Goal: Transaction & Acquisition: Purchase product/service

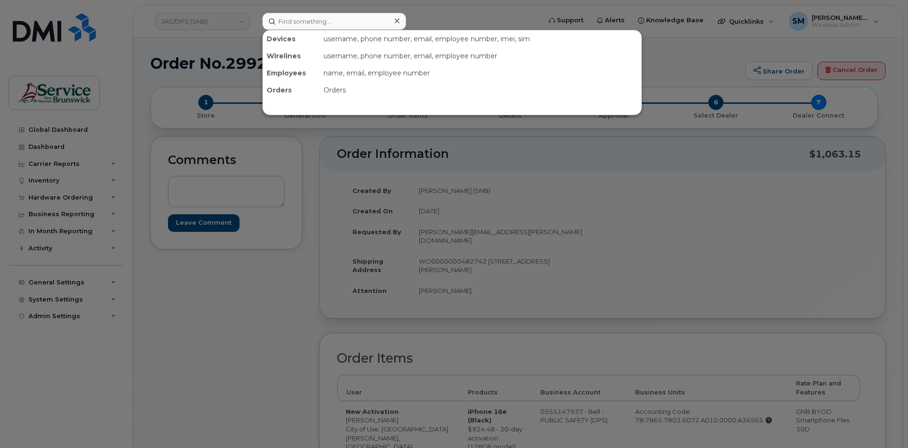
click at [327, 16] on input at bounding box center [334, 21] width 144 height 17
type input "[PHONE_NUMBER]"
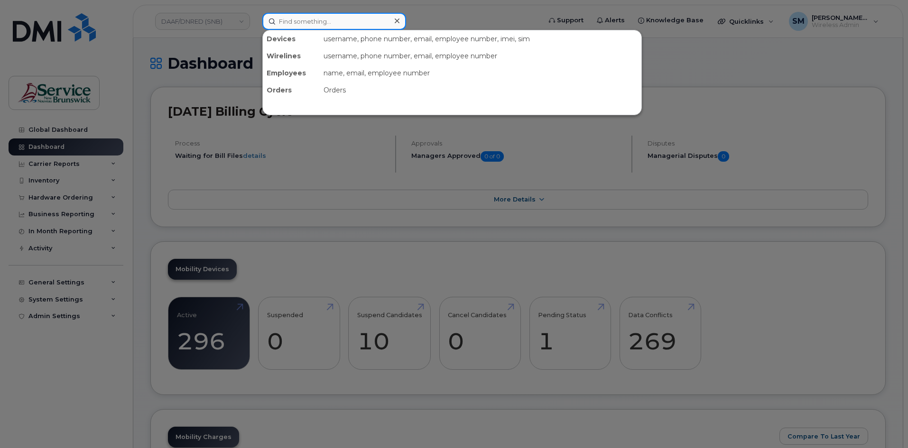
paste input "506 259 7393"
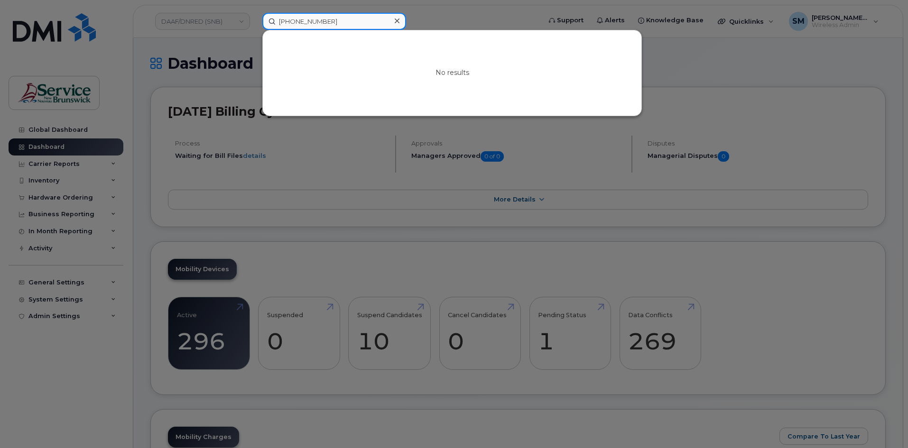
drag, startPoint x: 333, startPoint y: 20, endPoint x: 205, endPoint y: 26, distance: 128.3
click at [255, 26] on div "506 259 7393 No results" at bounding box center [399, 21] width 288 height 17
paste input "5662849"
type input "5065662849"
drag, startPoint x: 396, startPoint y: 23, endPoint x: 379, endPoint y: 24, distance: 17.1
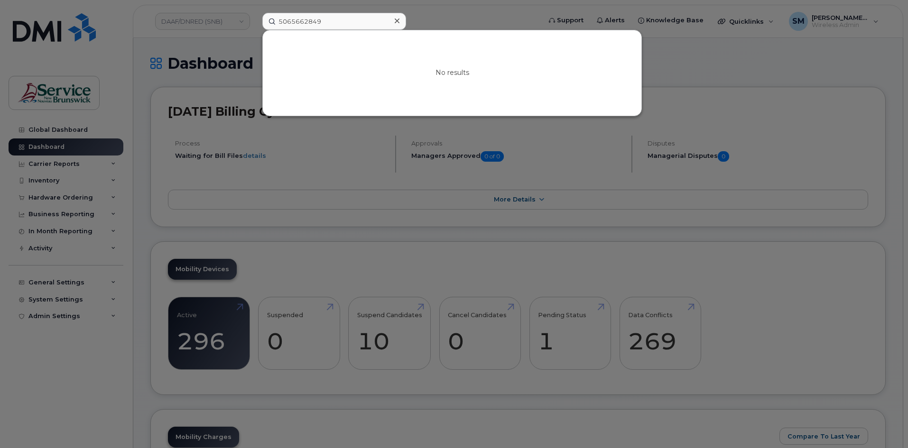
click at [397, 23] on icon at bounding box center [397, 21] width 5 height 8
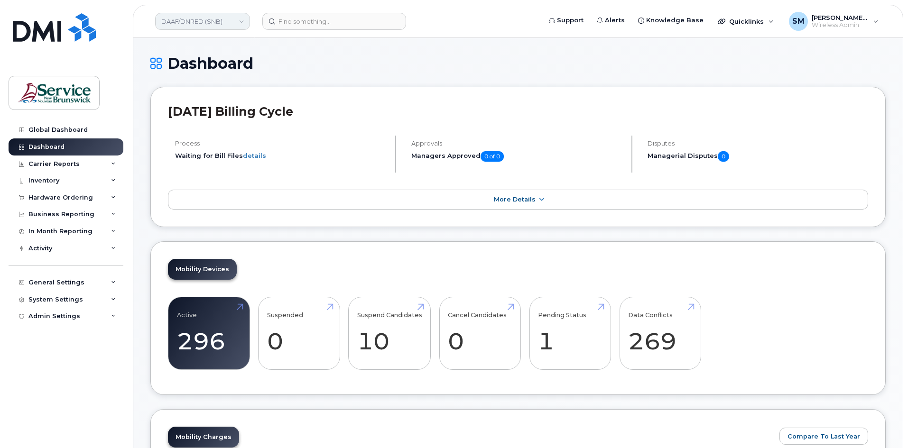
click at [245, 24] on link "DAAF/DNRED (SNB)" at bounding box center [202, 21] width 95 height 17
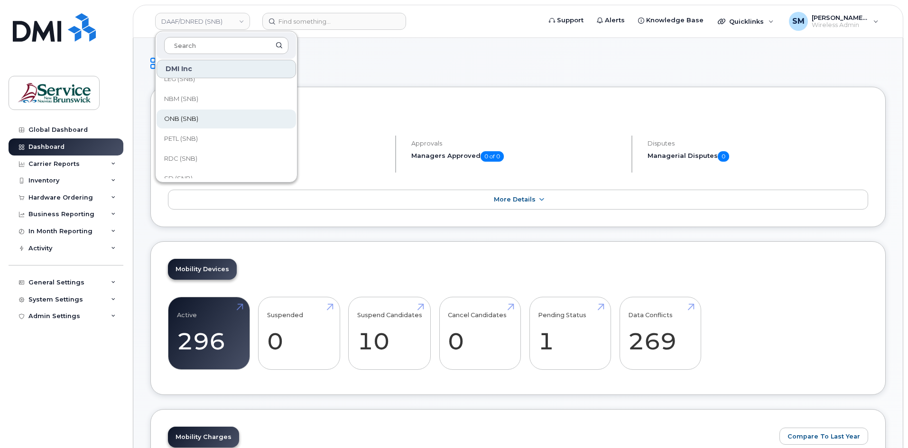
scroll to position [142, 0]
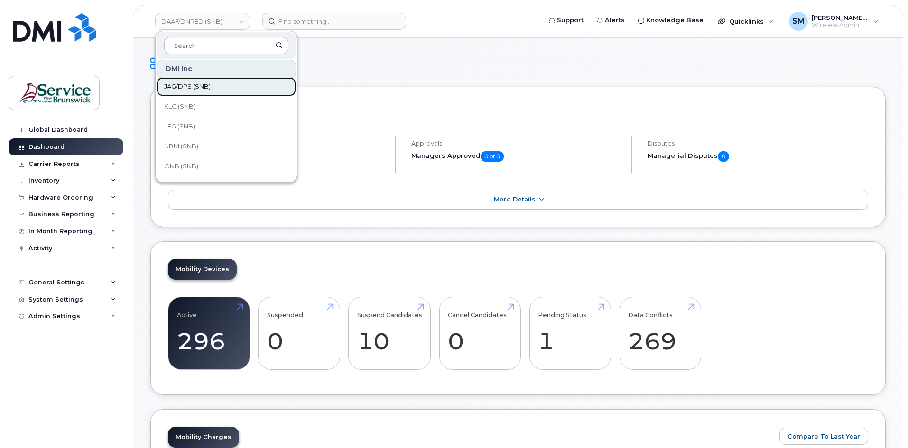
click at [211, 89] on link "JAG/DPS (SNB)" at bounding box center [227, 86] width 140 height 19
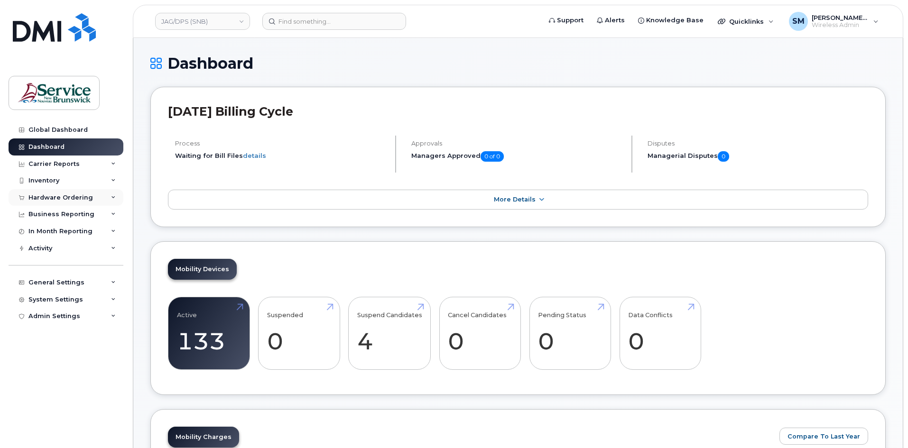
click at [86, 201] on div "Hardware Ordering" at bounding box center [60, 198] width 65 height 8
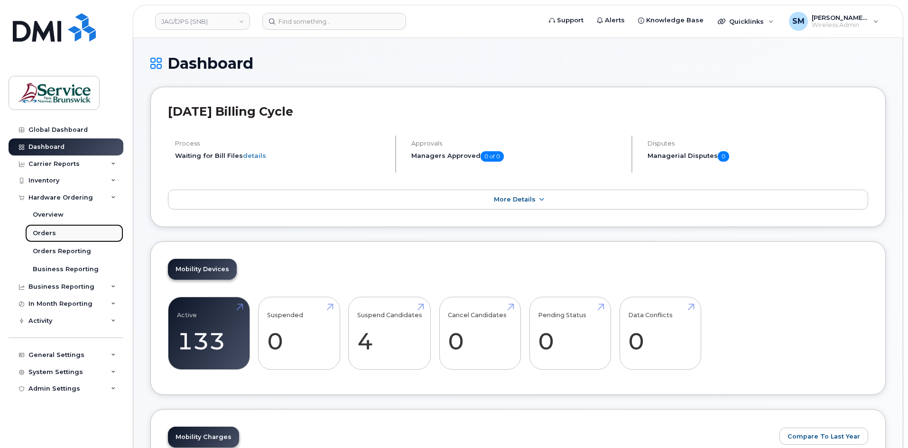
click at [64, 230] on link "Orders" at bounding box center [74, 233] width 98 height 18
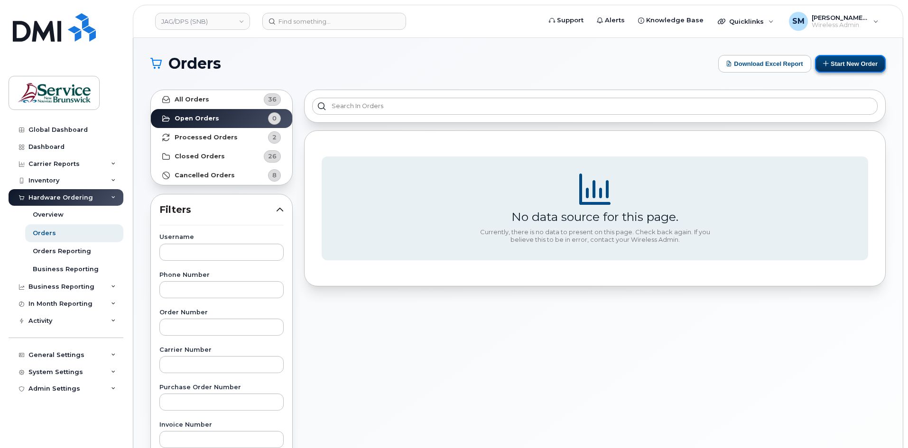
click at [826, 58] on button "Start New Order" at bounding box center [850, 64] width 71 height 18
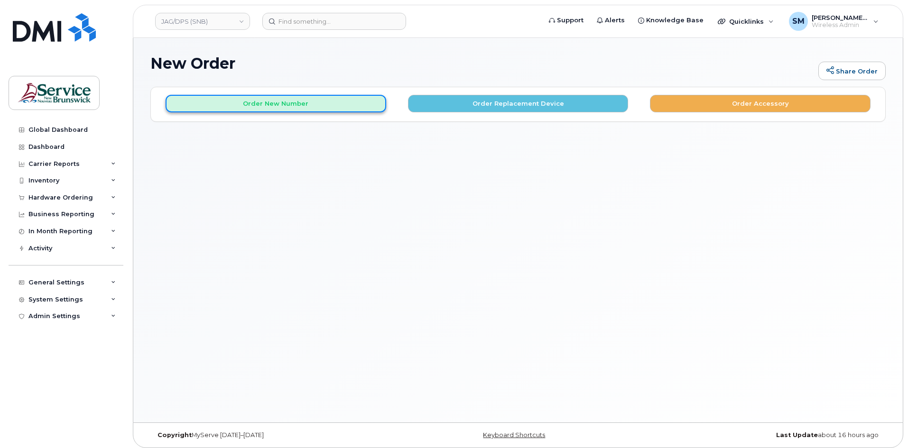
click at [259, 101] on button "Order New Number" at bounding box center [276, 104] width 221 height 18
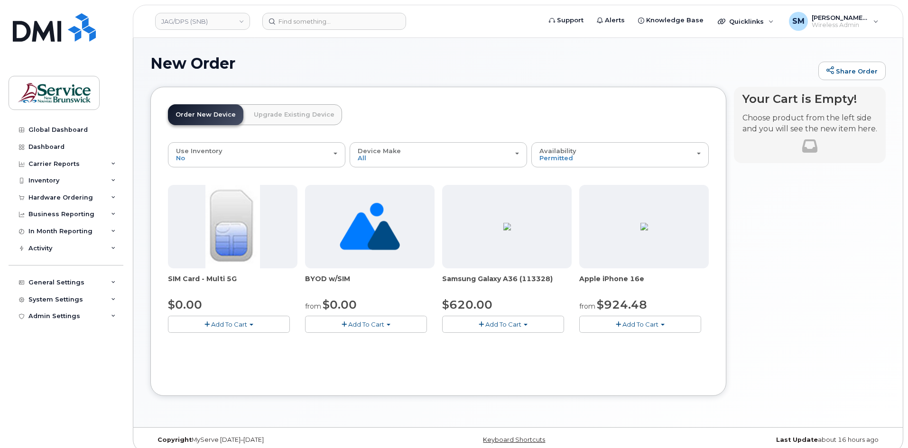
click at [490, 316] on button "Add To Cart" at bounding box center [503, 324] width 122 height 17
click at [511, 344] on span "Model Black 128 GB is available" at bounding box center [510, 342] width 99 height 8
click at [507, 349] on div "Use Inventory No No Yes Device Make All Android iPhone Unknown All Android iPho…" at bounding box center [438, 260] width 541 height 236
click at [501, 325] on span "Add To Cart" at bounding box center [504, 325] width 36 height 8
click at [483, 349] on link "$620.00 - 30-day activation (128GB model)" at bounding box center [522, 354] width 155 height 12
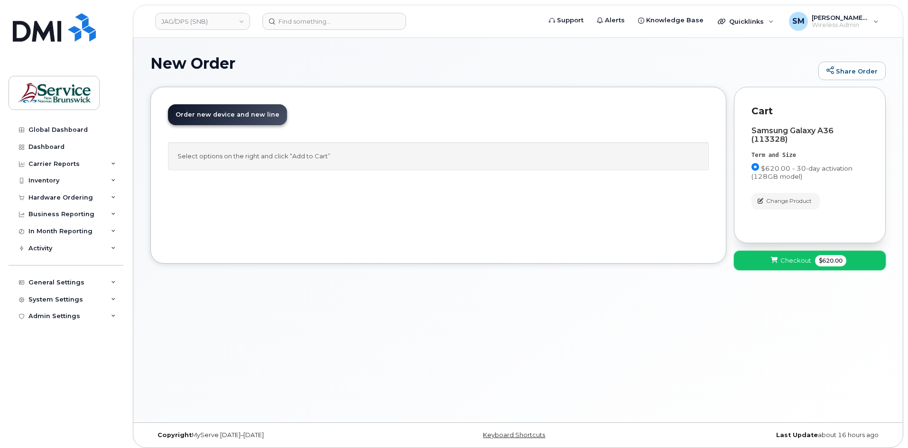
click at [759, 270] on button "Checkout $620.00" at bounding box center [810, 260] width 152 height 19
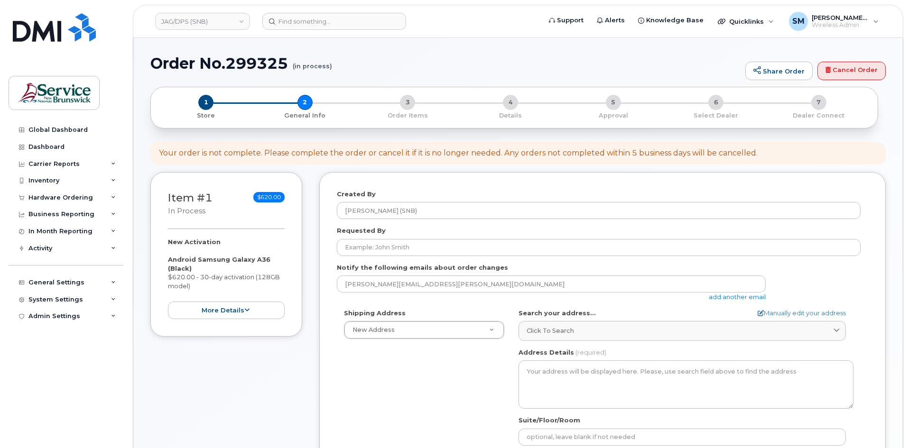
select select
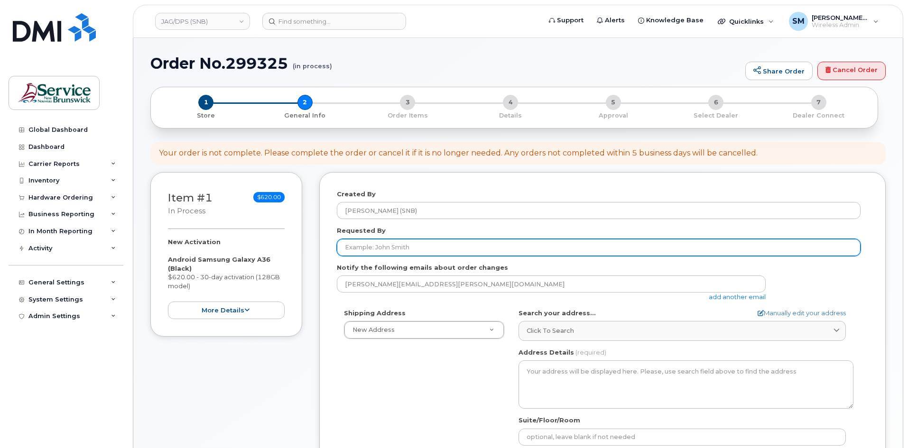
click at [472, 244] on input "Requested By" at bounding box center [599, 247] width 524 height 17
paste input "Mathew.Yeomans@gnb.ca"
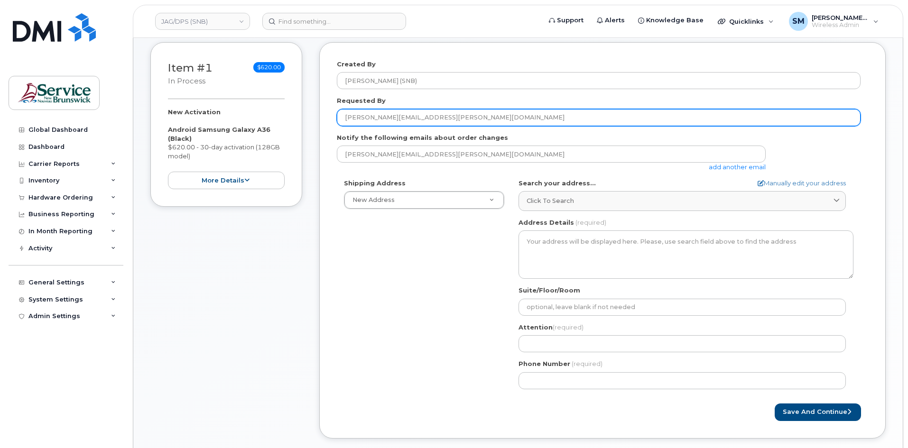
scroll to position [142, 0]
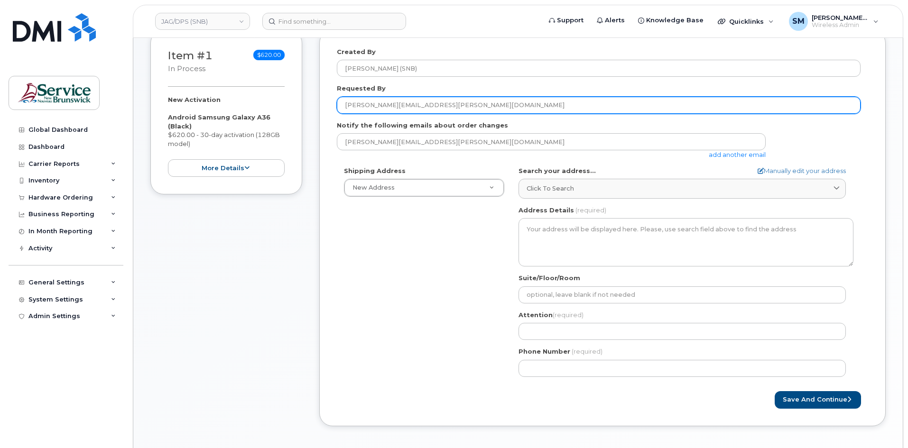
type input "Mathew.Yeomans@gnb.ca"
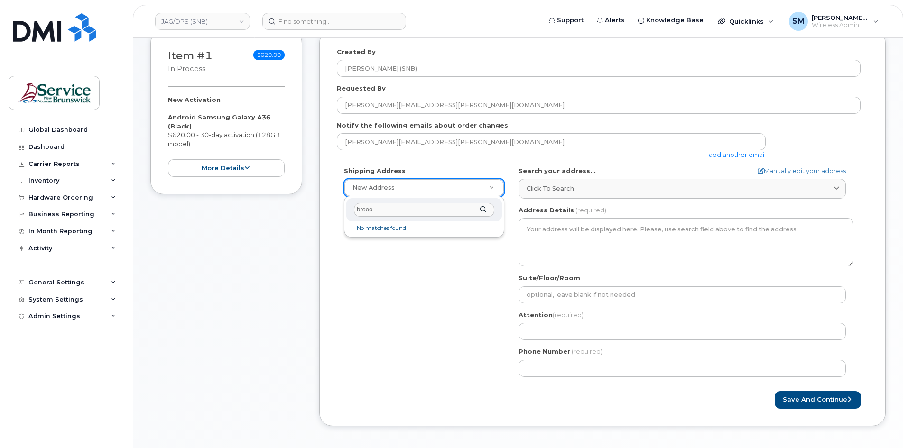
type input "broo"
select select
type textarea "30-435 Brookside Dr Fredericton New Brunswick E3A 8V4"
type input "Devan Renwick/Kortney LeGresley"
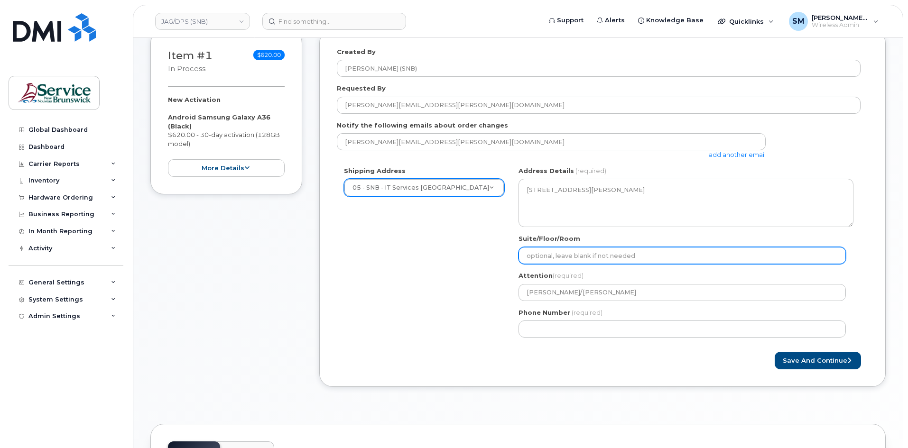
click at [582, 251] on input "Suite/Floor/Room" at bounding box center [682, 255] width 327 height 17
paste input "WO0000000481452"
select select
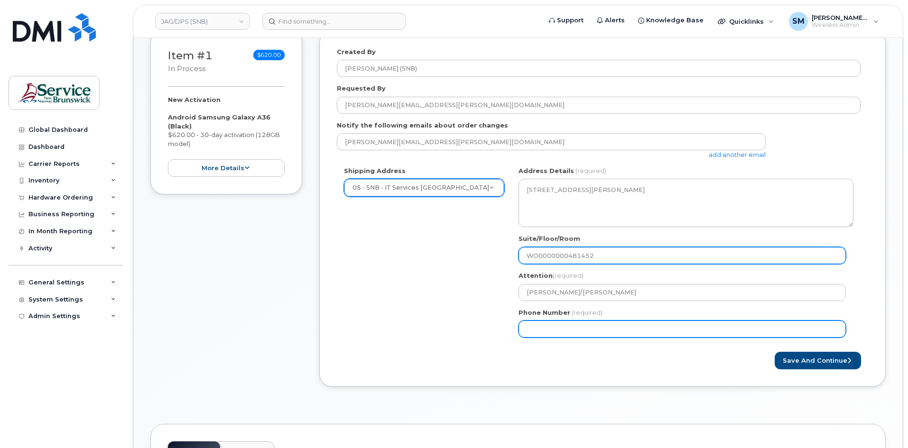
type input "WO0000000481452"
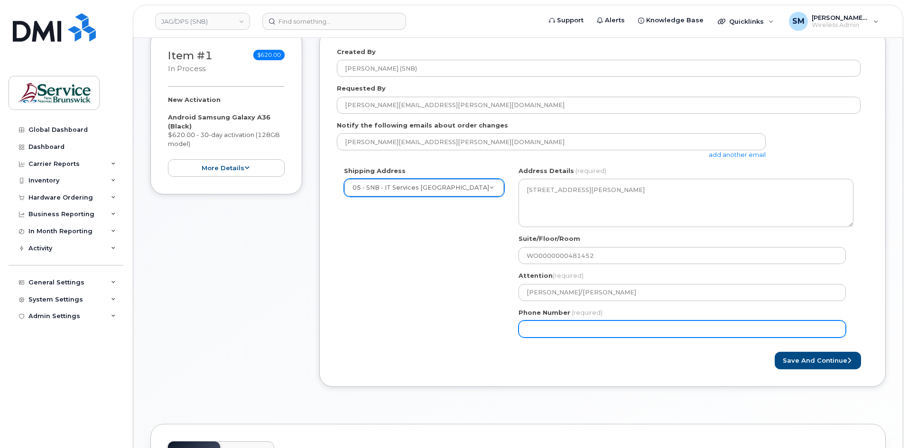
click at [542, 333] on input "Phone Number" at bounding box center [682, 329] width 327 height 17
select select
type input "506639633"
select select
type input "5066396338"
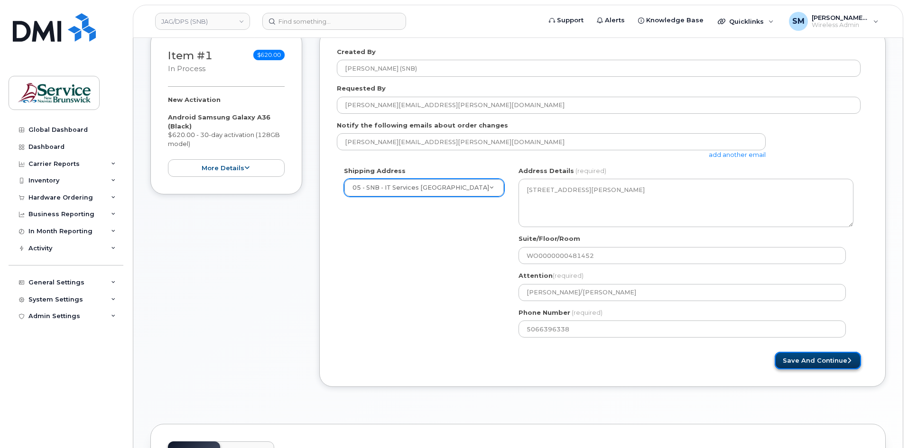
click at [821, 365] on button "Save and Continue" at bounding box center [818, 361] width 86 height 18
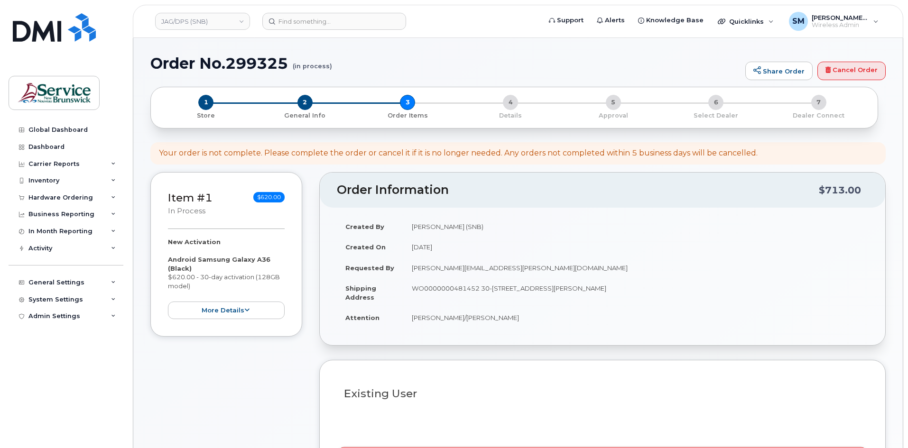
select select
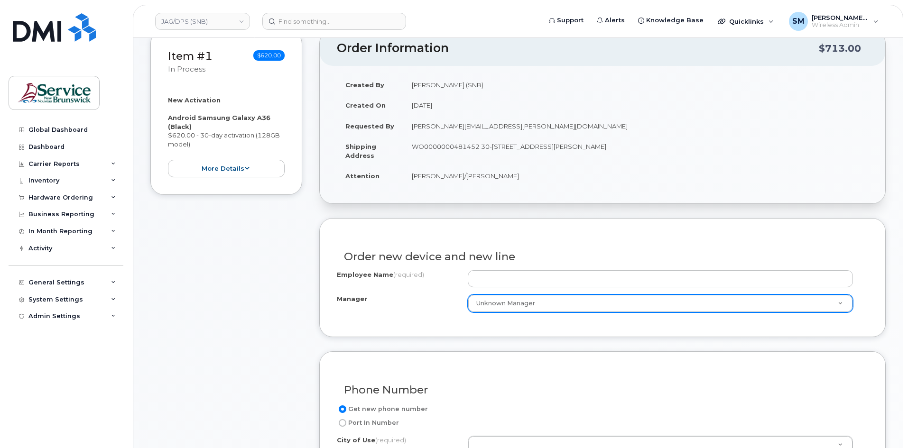
scroll to position [142, 0]
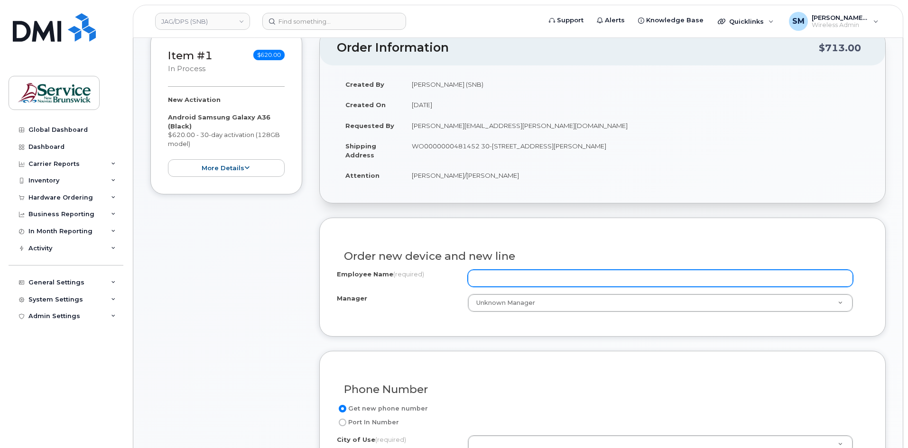
paste input "[PERSON_NAME]"
click at [504, 278] on input "Employee Name (required)" at bounding box center [660, 278] width 385 height 17
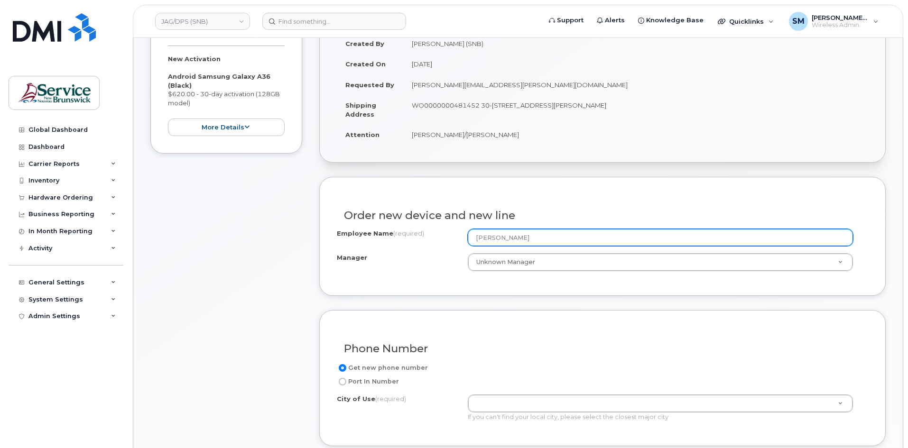
scroll to position [237, 0]
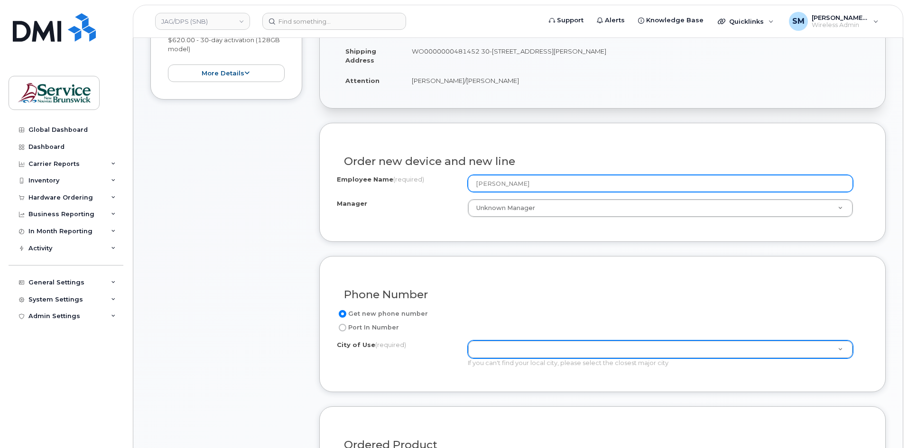
type input "[PERSON_NAME]"
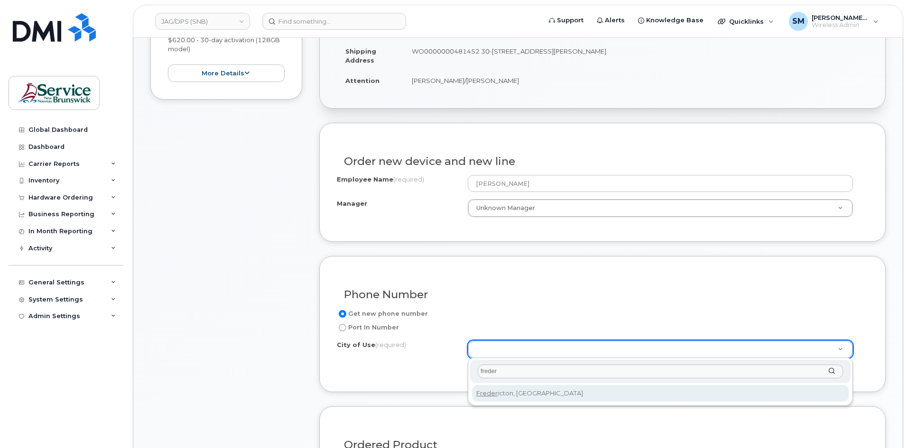
type input "freder"
type input "1578"
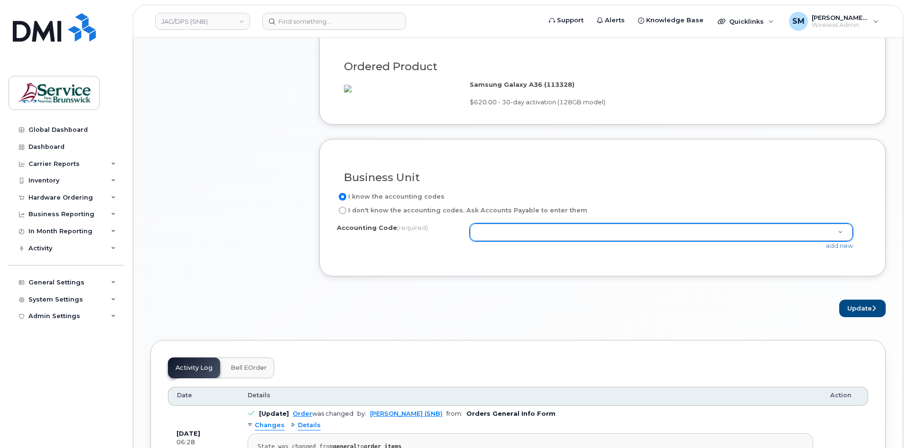
scroll to position [617, 0]
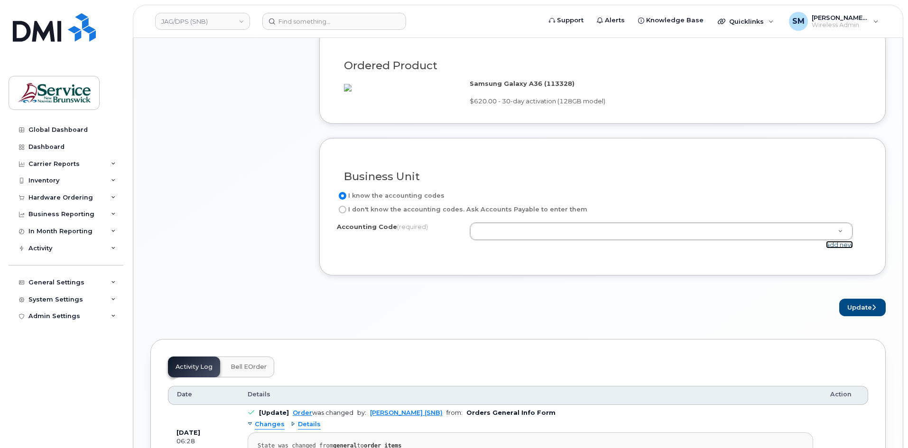
click at [844, 249] on link "add new" at bounding box center [839, 245] width 27 height 8
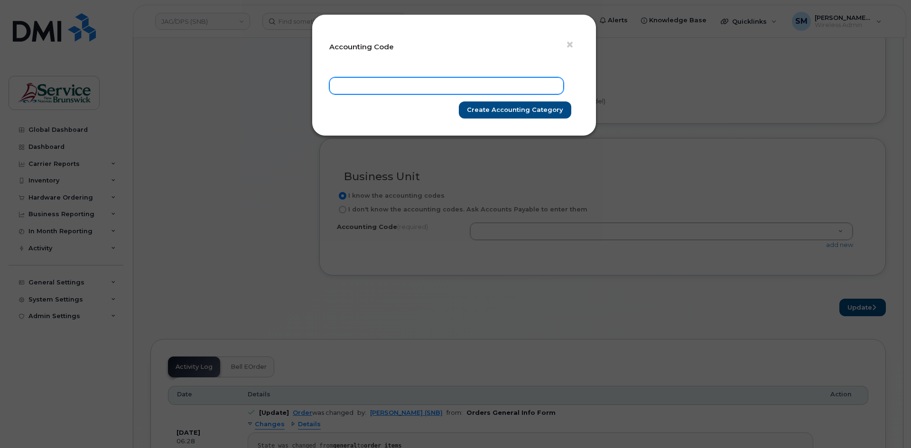
click at [490, 79] on input "text" at bounding box center [446, 85] width 234 height 17
paste input "78.7840.7802.A250.xxxx.0000.A21612"
type input "78.7840.7802.A250.xxxx.0000.A21612"
click at [530, 110] on input "Create Accounting category" at bounding box center [515, 111] width 112 height 18
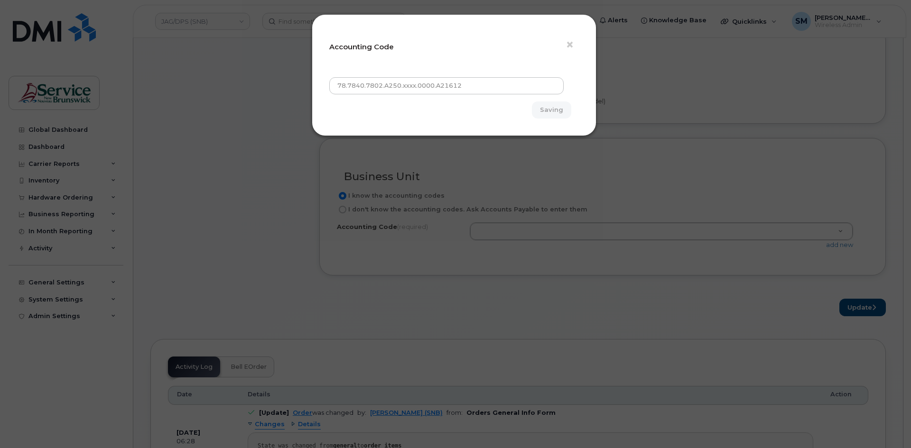
type input "Create Accounting category"
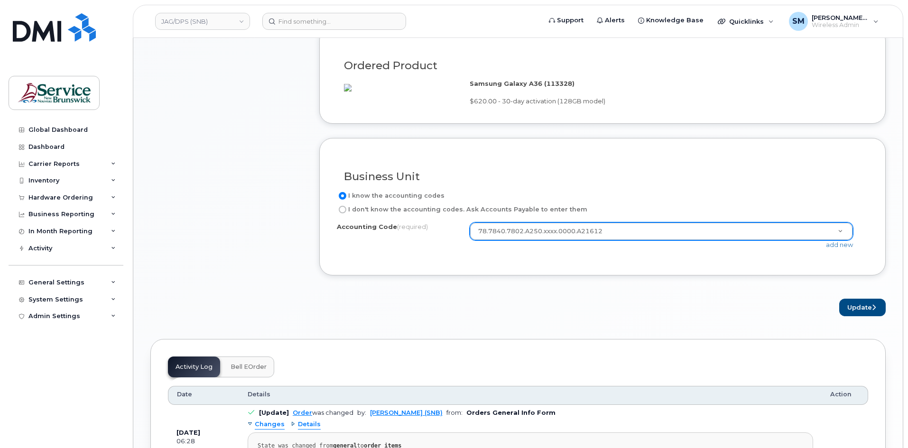
drag, startPoint x: 846, startPoint y: 241, endPoint x: 775, endPoint y: 254, distance: 72.4
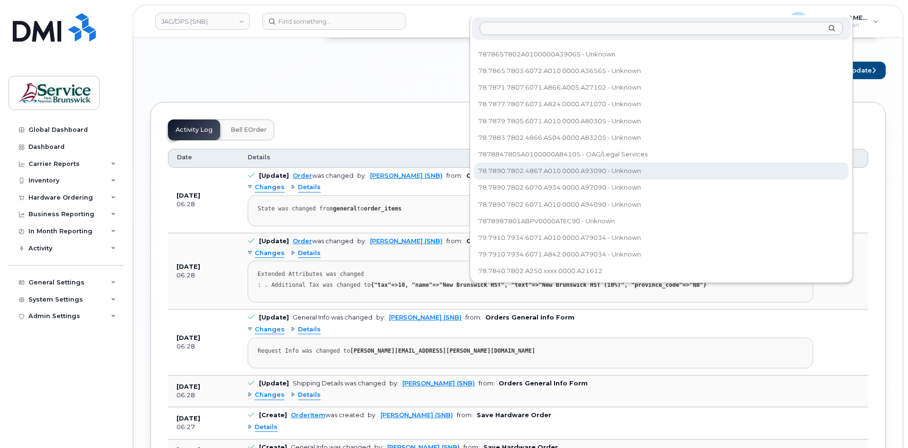
scroll to position [264, 0]
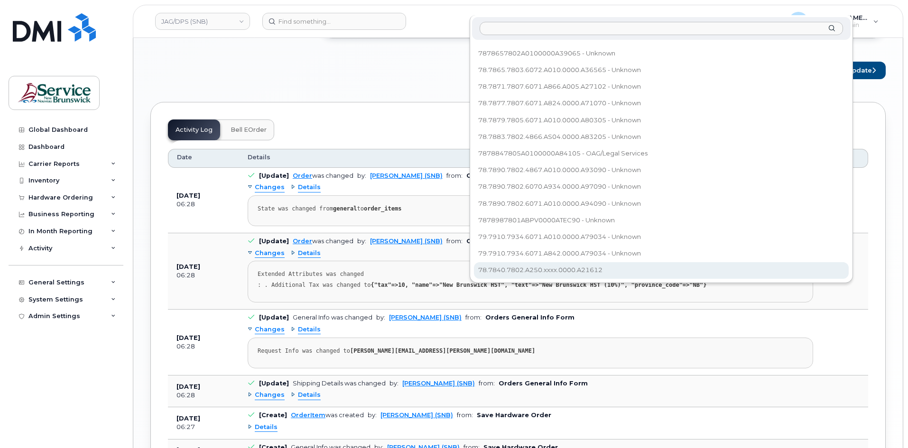
select select "78.7840.7802.A250.xxxx.0000.A21612"
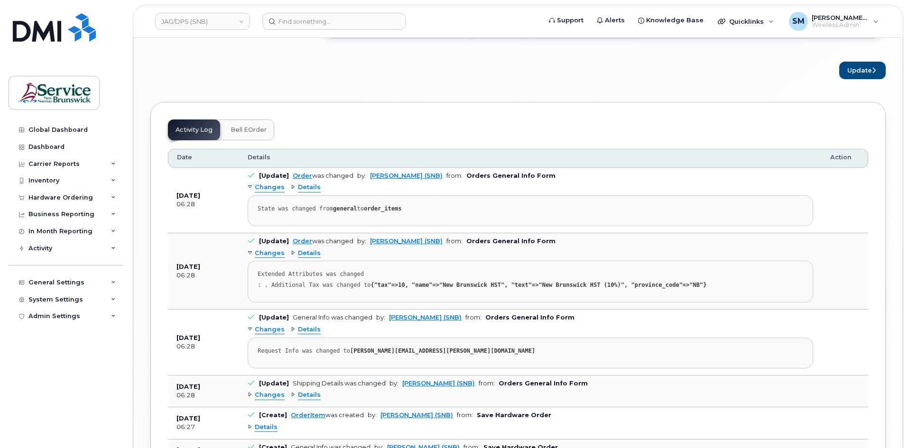
scroll to position [628, 0]
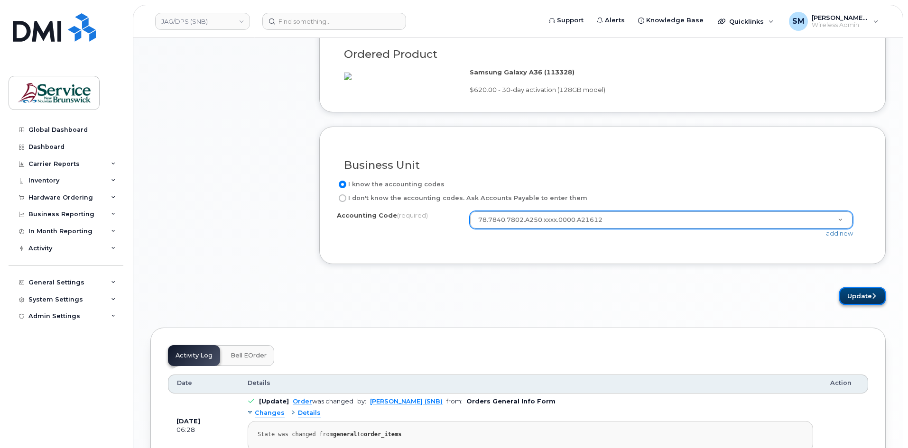
click at [876, 299] on icon "submit" at bounding box center [874, 296] width 4 height 6
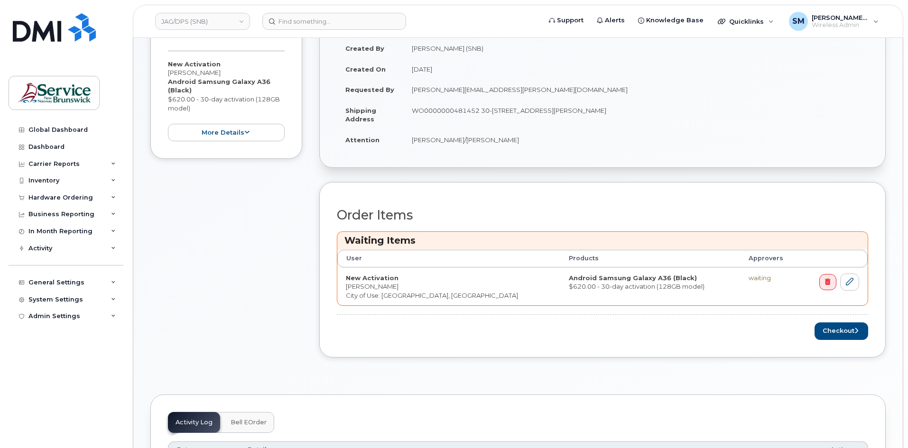
scroll to position [224, 0]
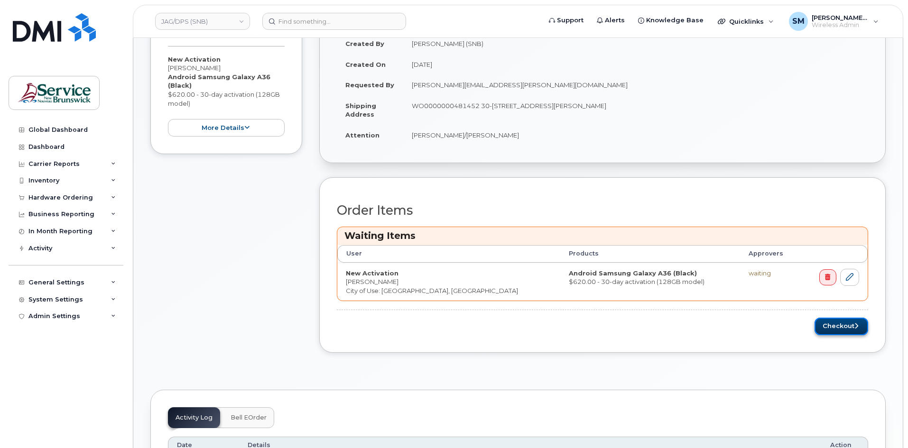
click at [845, 331] on button "Checkout" at bounding box center [842, 327] width 54 height 18
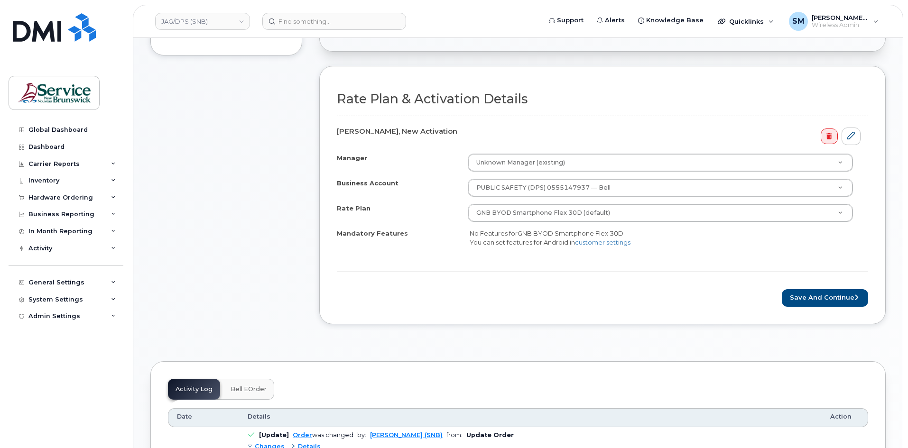
scroll to position [285, 0]
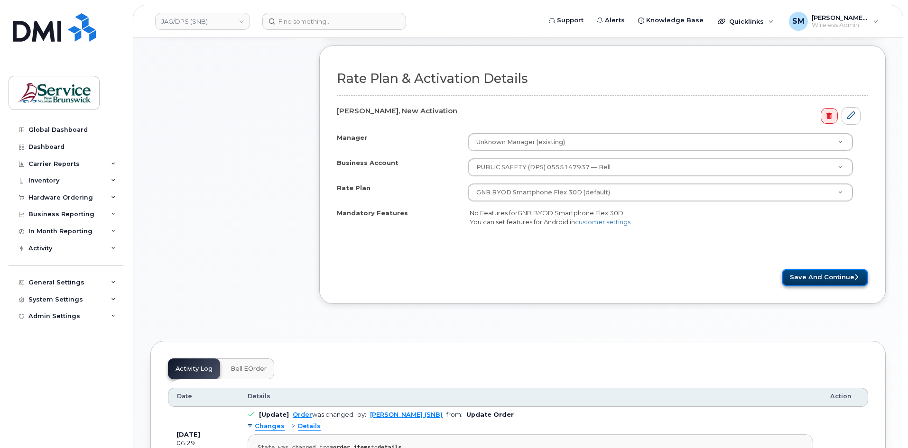
click at [805, 284] on button "Save and Continue" at bounding box center [825, 278] width 86 height 18
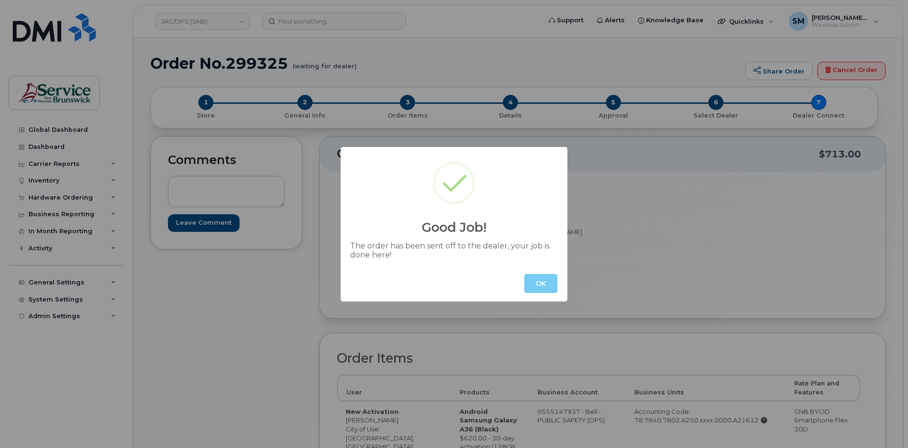
click at [539, 283] on button "OK" at bounding box center [540, 283] width 33 height 19
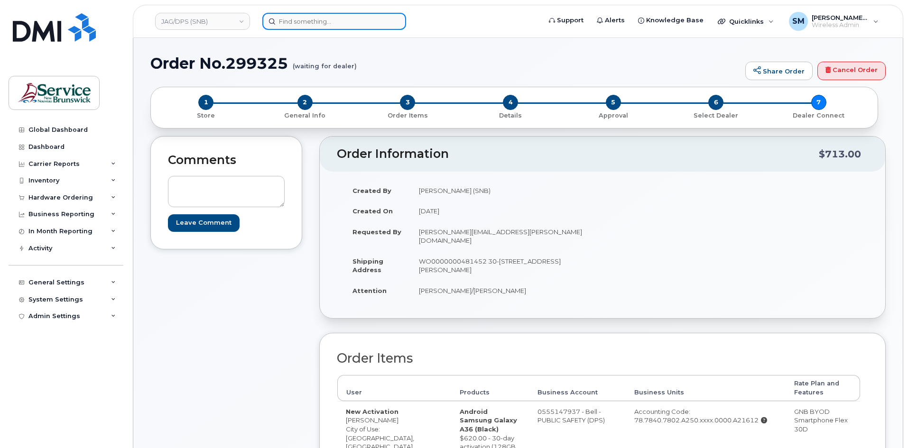
click at [359, 17] on input at bounding box center [334, 21] width 144 height 17
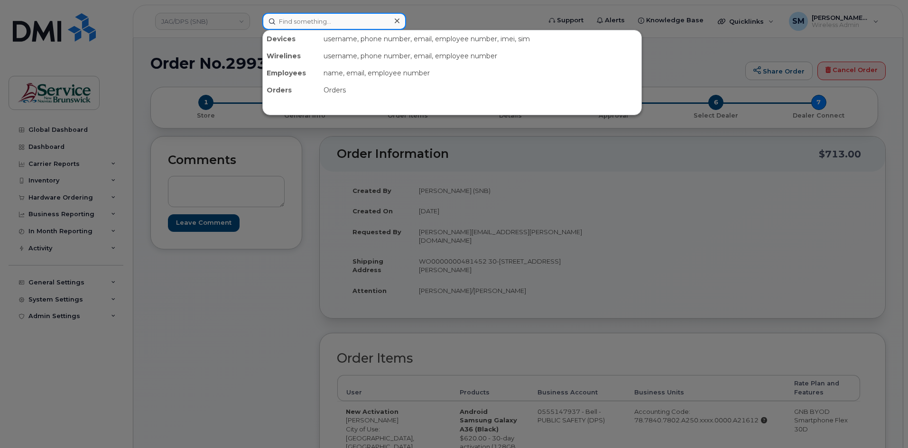
paste input "506 852 6954"
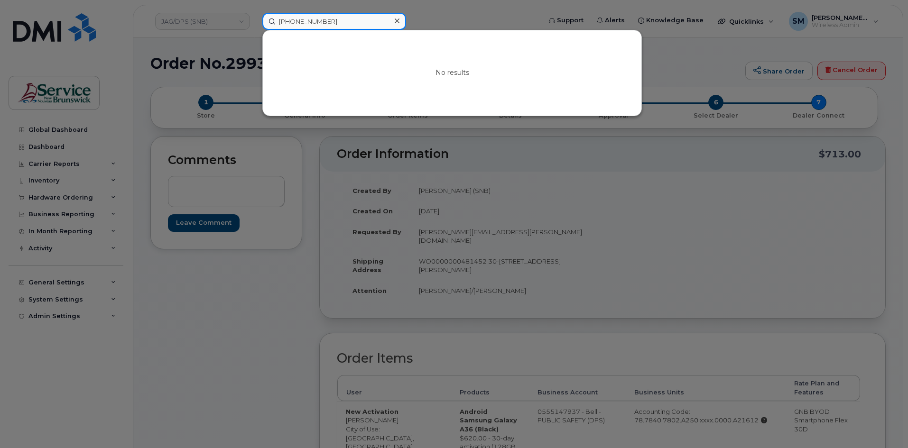
click at [310, 19] on input "506 852 6954" at bounding box center [334, 21] width 144 height 17
type input "5068526954"
click at [398, 22] on icon at bounding box center [397, 21] width 5 height 5
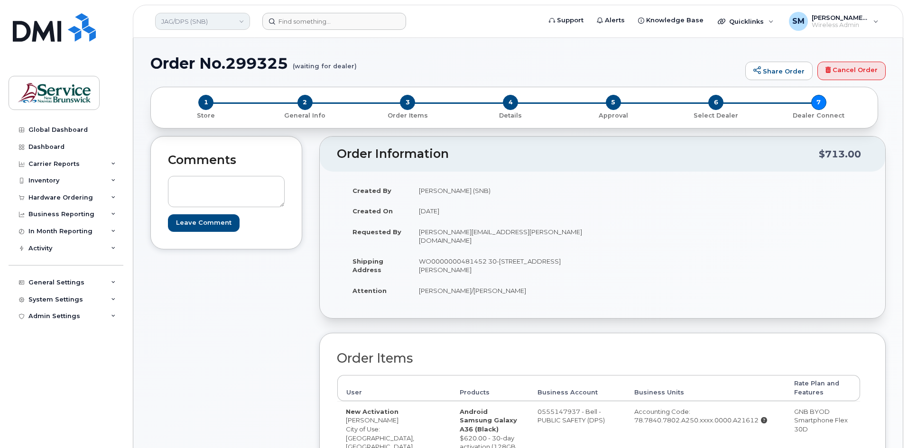
click at [220, 24] on link "JAG/DPS (SNB)" at bounding box center [202, 21] width 95 height 17
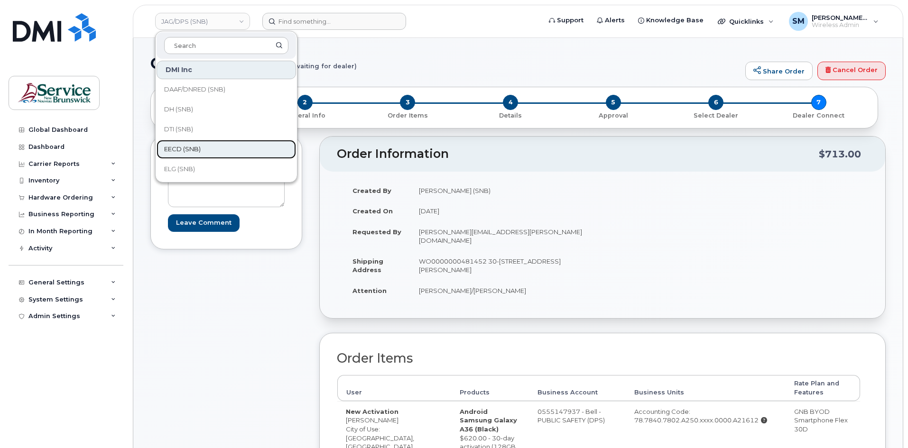
click at [193, 141] on link "EECD (SNB)" at bounding box center [227, 149] width 140 height 19
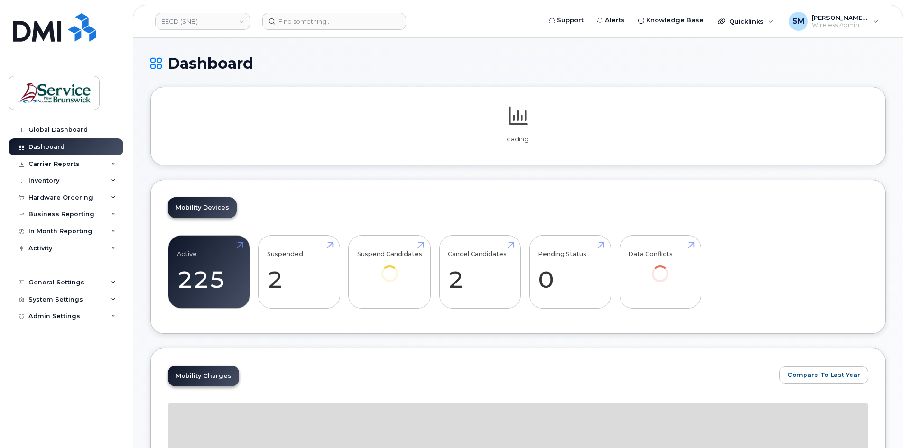
click at [66, 199] on div "Hardware Ordering" at bounding box center [60, 198] width 65 height 8
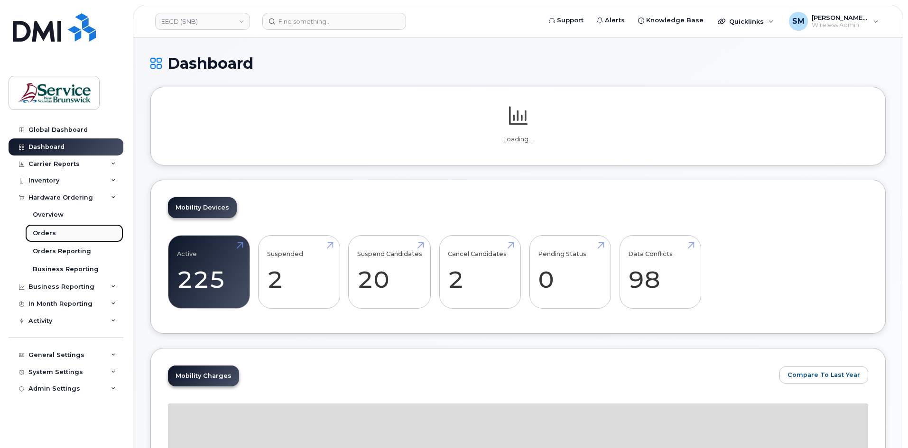
click at [63, 235] on link "Orders" at bounding box center [74, 233] width 98 height 18
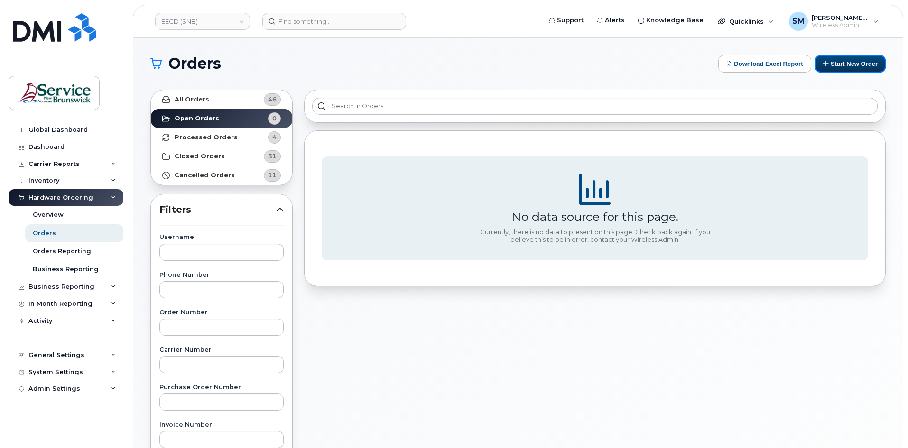
drag, startPoint x: 837, startPoint y: 67, endPoint x: 703, endPoint y: 95, distance: 136.7
click at [837, 67] on button "Start New Order" at bounding box center [850, 64] width 71 height 18
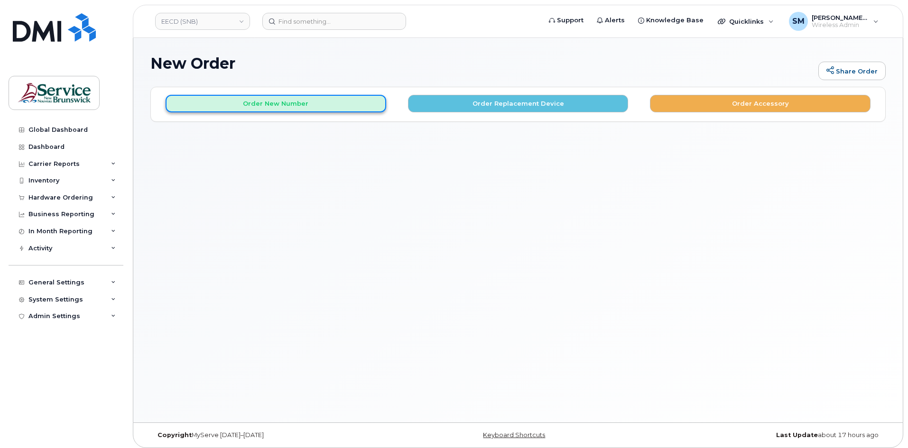
click at [298, 101] on button "Order New Number" at bounding box center [276, 104] width 221 height 18
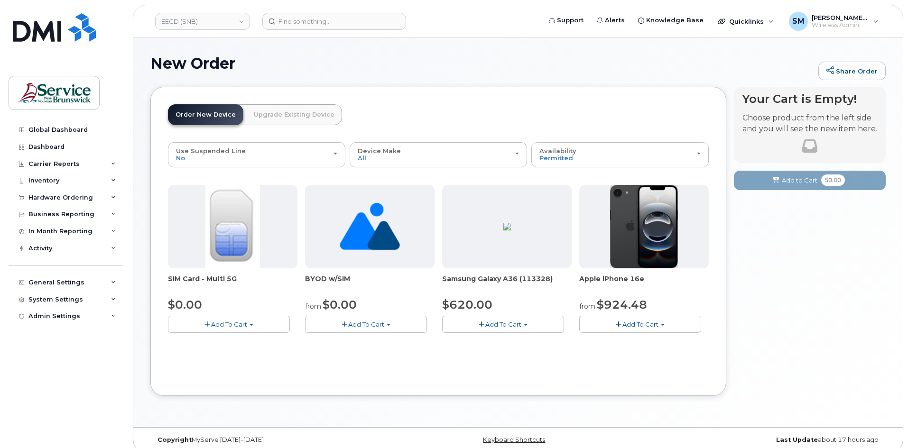
click at [350, 326] on span "Add To Cart" at bounding box center [366, 325] width 36 height 8
click at [355, 339] on link "$0.00 - New Activation" at bounding box center [357, 342] width 98 height 12
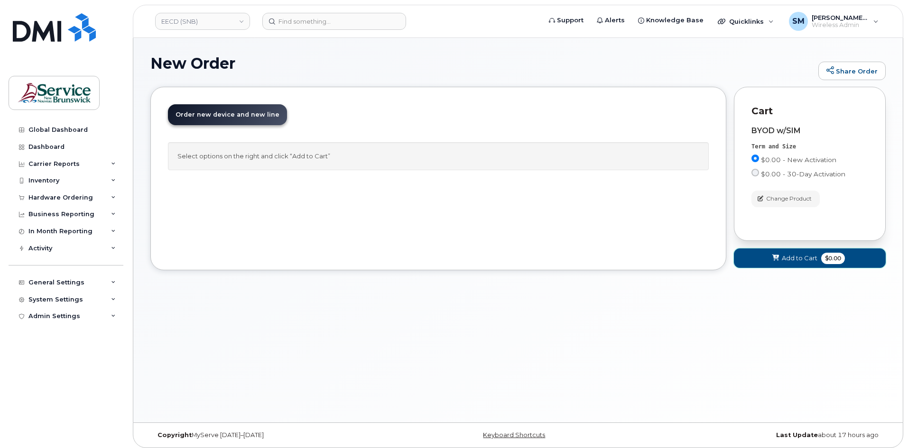
click at [794, 256] on span "Add to Cart" at bounding box center [800, 258] width 36 height 9
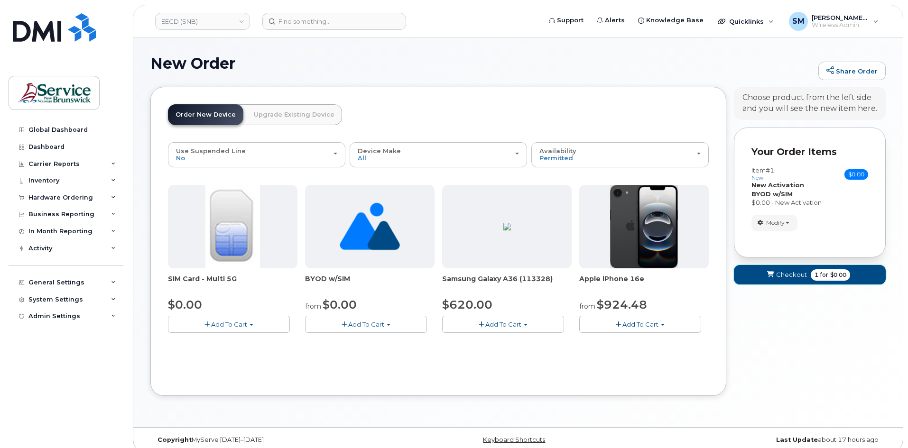
click at [786, 272] on span "Checkout" at bounding box center [791, 275] width 31 height 9
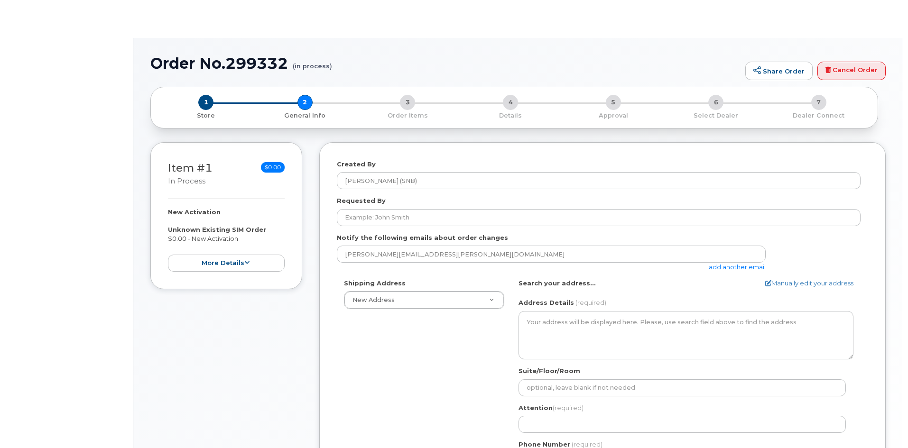
select select
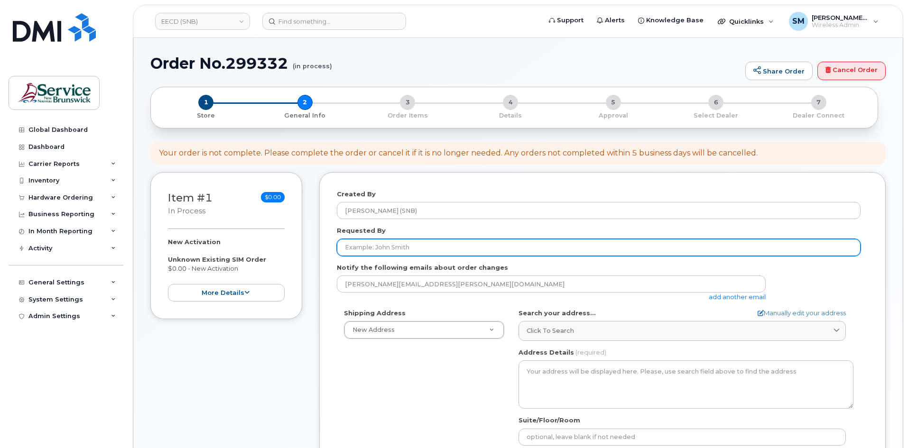
click at [490, 244] on input "Requested By" at bounding box center [599, 247] width 524 height 17
paste input "[PERSON_NAME][EMAIL_ADDRESS][PERSON_NAME][DOMAIN_NAME]"
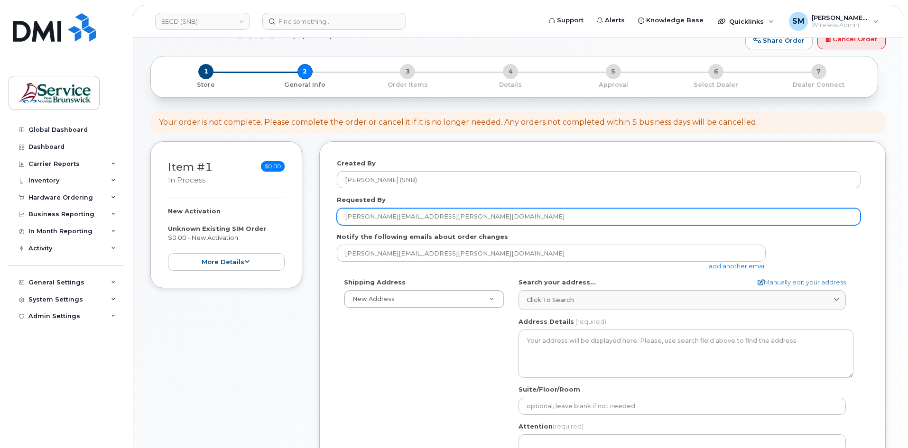
scroll to position [95, 0]
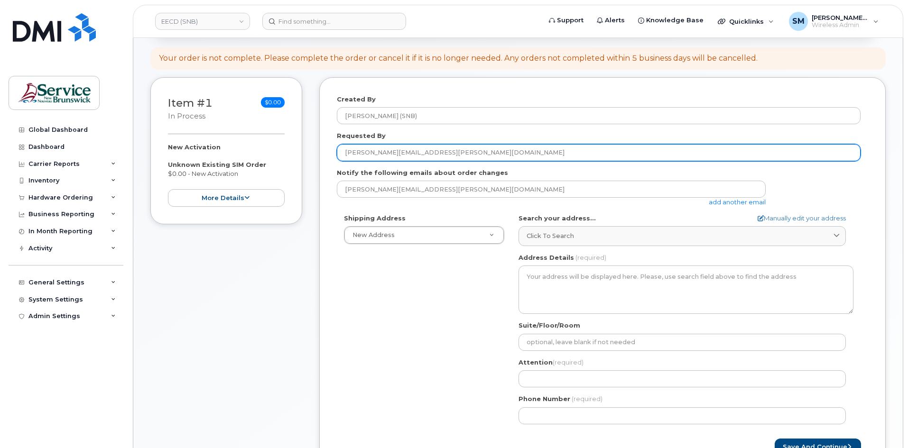
type input "[PERSON_NAME][EMAIL_ADDRESS][PERSON_NAME][DOMAIN_NAME]"
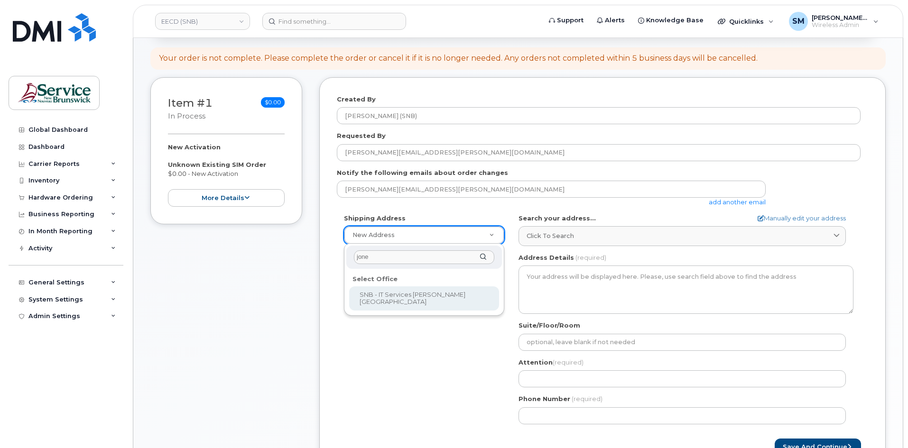
type input "[PERSON_NAME]"
select select
type textarea "[STREET_ADDRESS]"
type input "[PERSON_NAME]/[PERSON_NAME]/[PERSON_NAME]/[PERSON_NAME]"
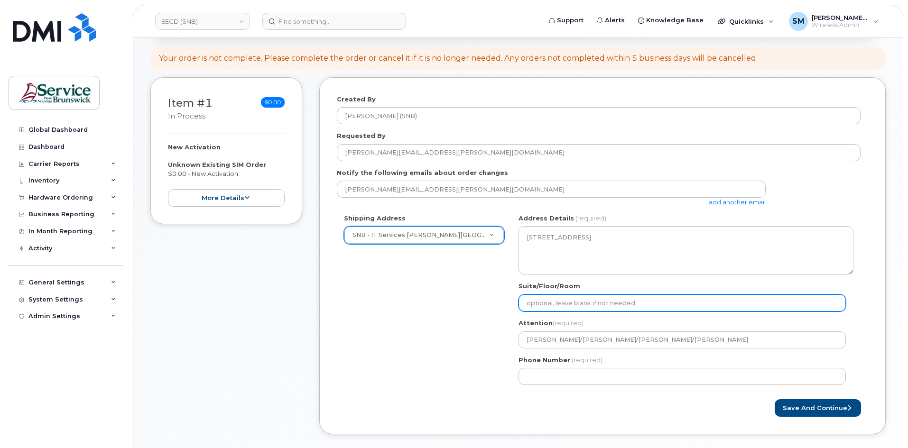
click at [542, 303] on input "Suite/Floor/Room" at bounding box center [682, 303] width 327 height 17
paste input "WO0000000481889"
select select
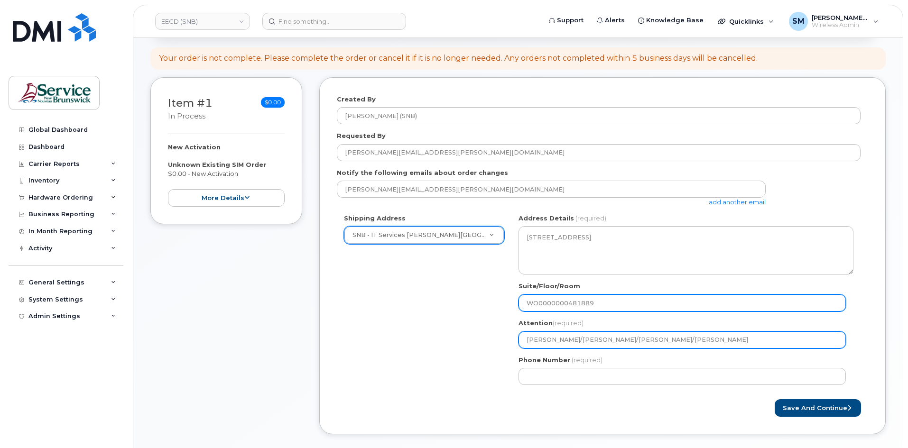
type input "WO0000000481889"
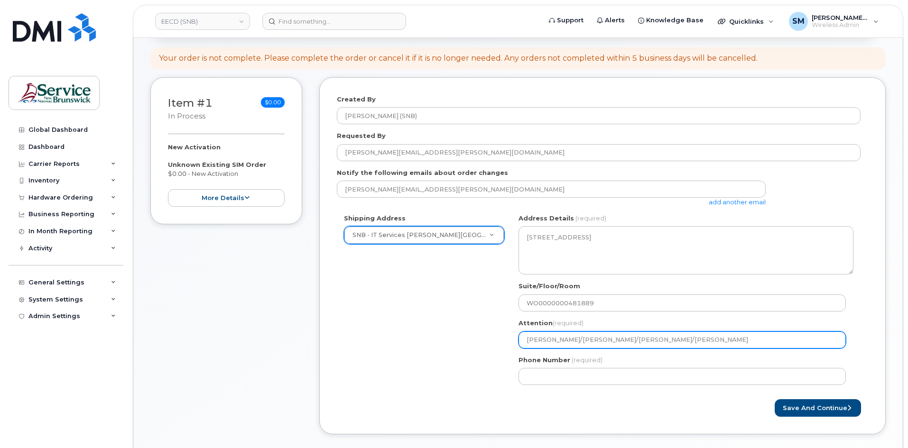
drag, startPoint x: 727, startPoint y: 342, endPoint x: 607, endPoint y: 350, distance: 120.4
click at [607, 350] on div "NB [GEOGRAPHIC_DATA] Search your address... Manually edit your address Click to…" at bounding box center [686, 303] width 349 height 178
select select
type input "[PERSON_NAME]/[PERSON_NAME]/"
select select
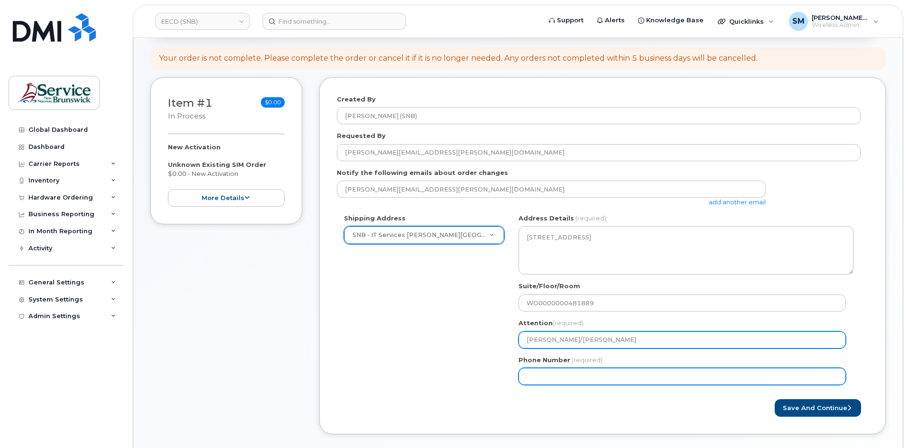
type input "[PERSON_NAME]/[PERSON_NAME]"
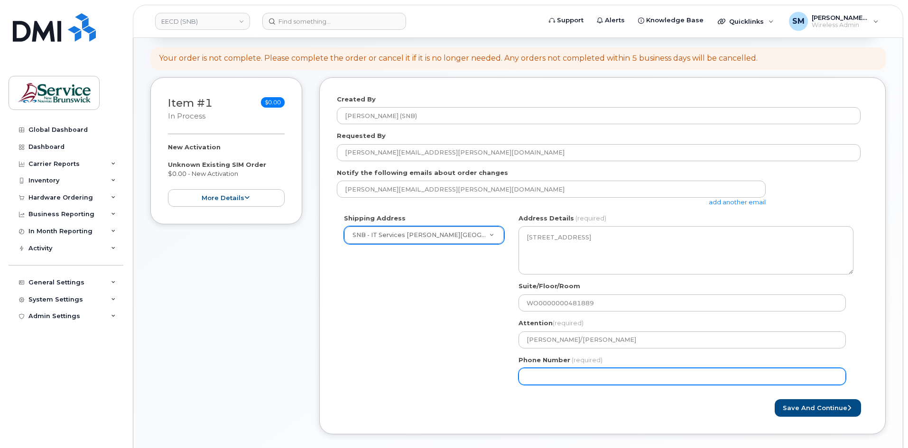
click at [553, 372] on input "Phone Number" at bounding box center [682, 376] width 327 height 17
select select
type input "506639633"
select select
type input "5066396338"
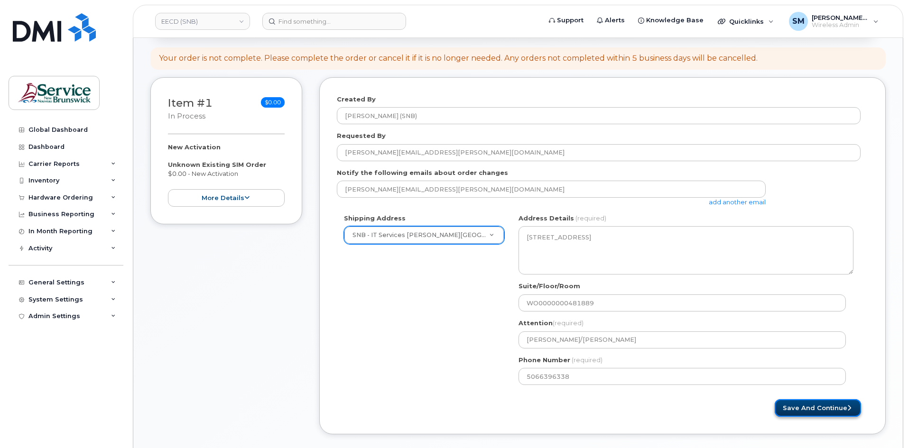
click at [816, 407] on button "Save and Continue" at bounding box center [818, 409] width 86 height 18
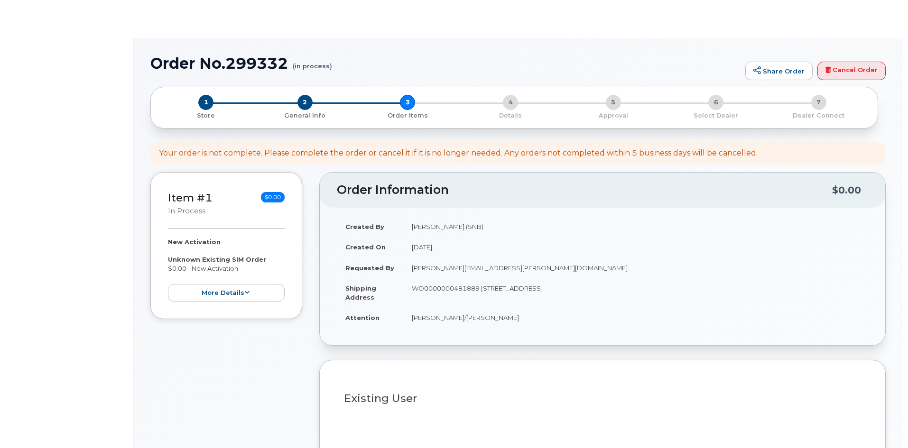
select select
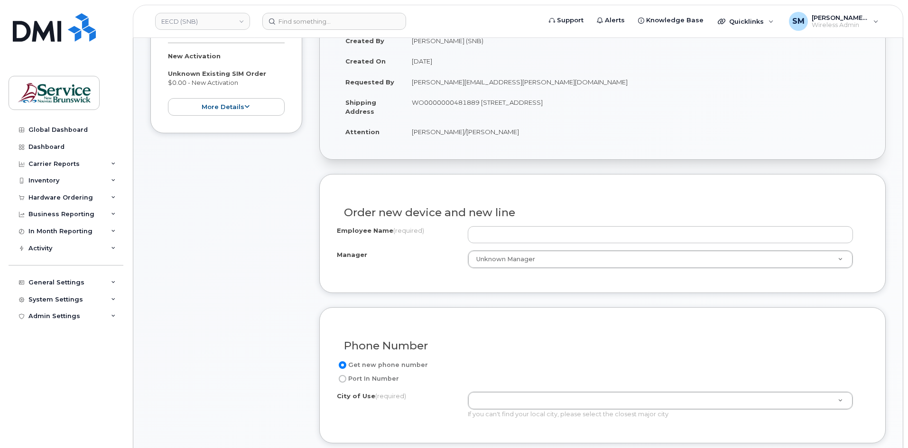
scroll to position [190, 0]
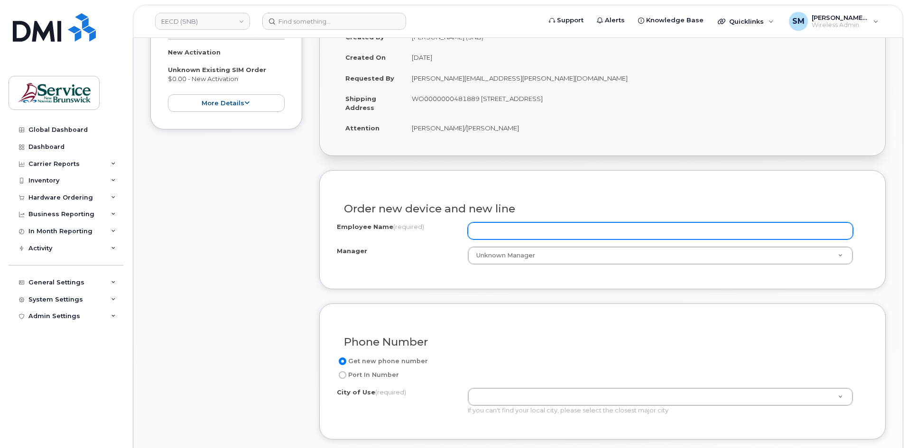
click at [497, 231] on input "Employee Name (required)" at bounding box center [660, 231] width 385 height 17
paste input "[PERSON_NAME]"
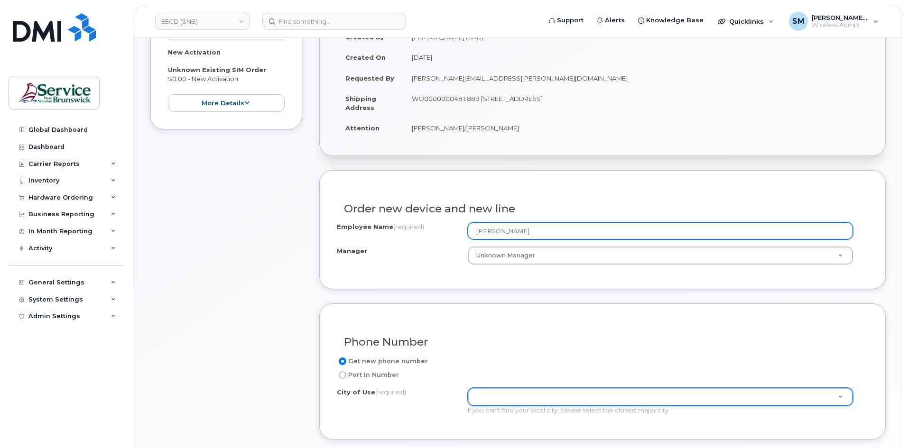
type input "[PERSON_NAME]"
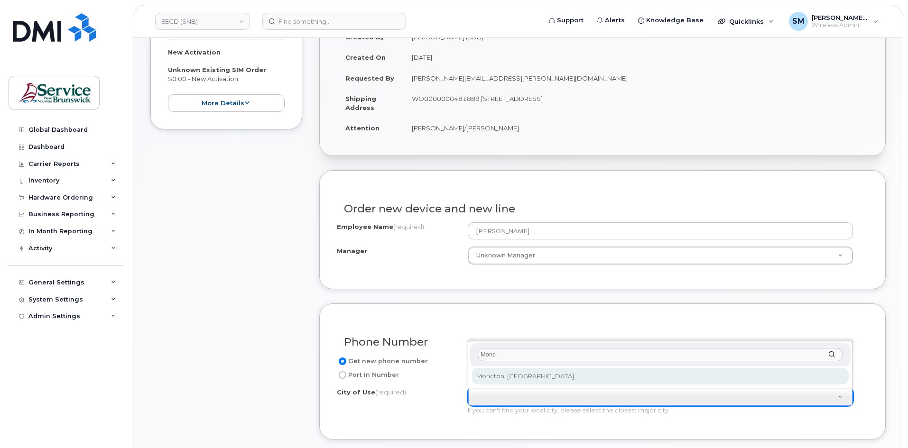
type input "Monc"
type input "1817"
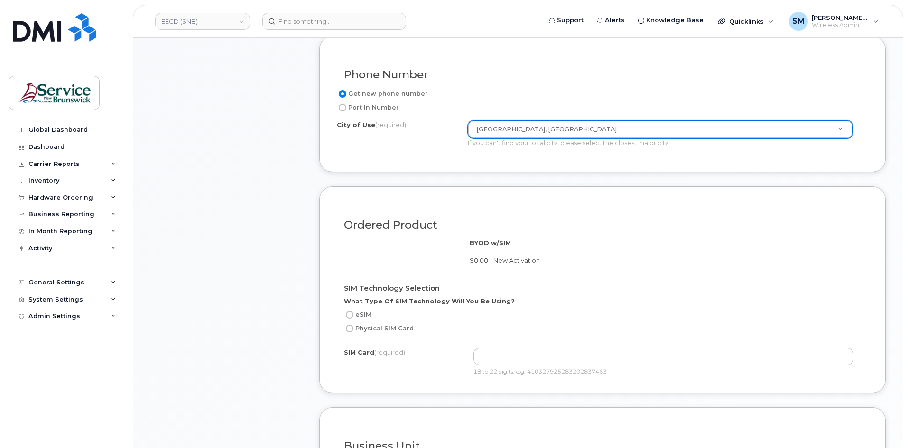
scroll to position [475, 0]
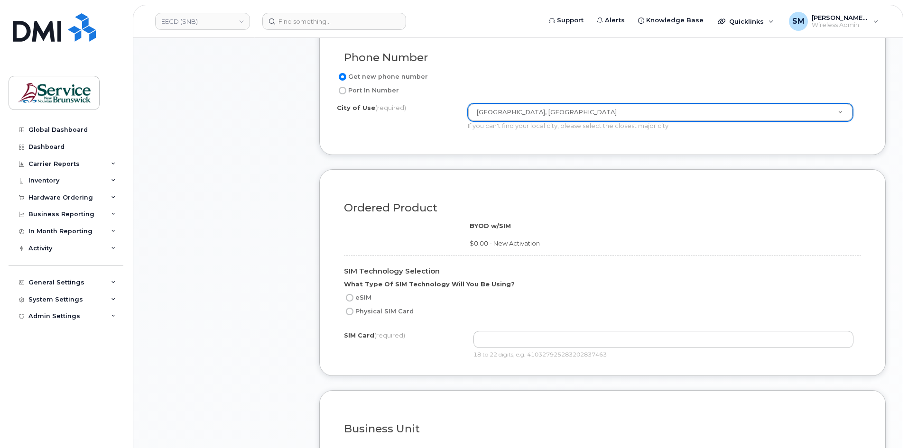
click at [374, 310] on label "Physical SIM Card" at bounding box center [379, 311] width 70 height 11
click at [354, 310] on input "Physical SIM Card" at bounding box center [350, 312] width 8 height 8
radio input "true"
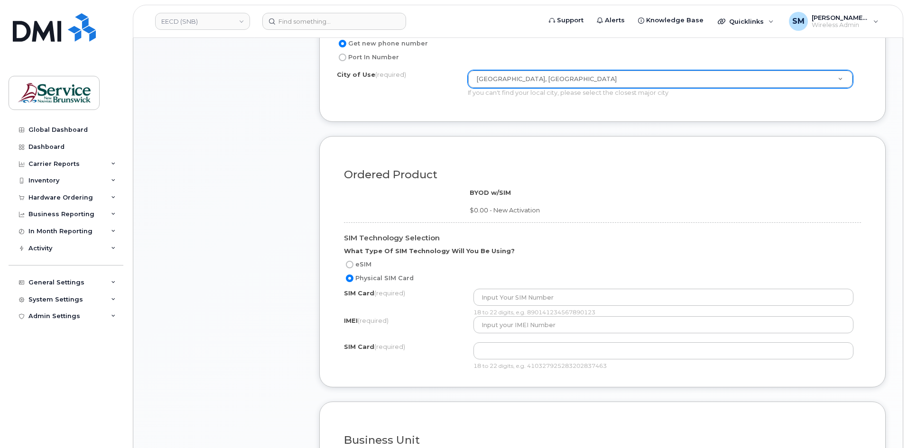
scroll to position [570, 0]
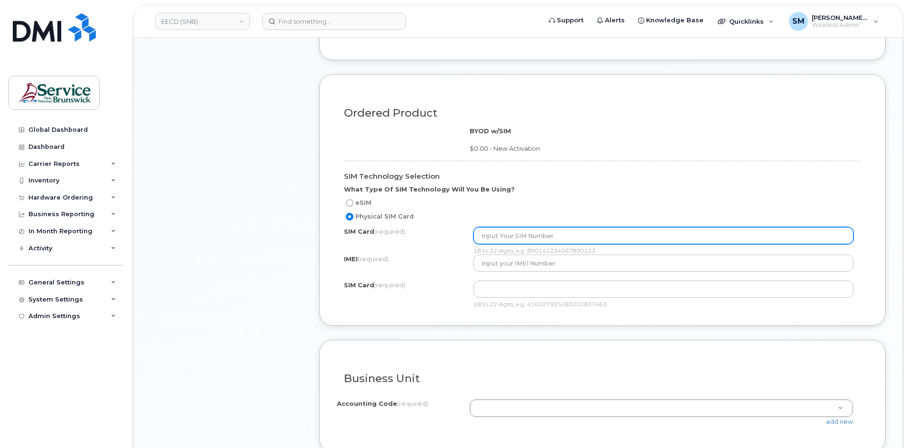
click at [504, 233] on input "text" at bounding box center [664, 235] width 381 height 17
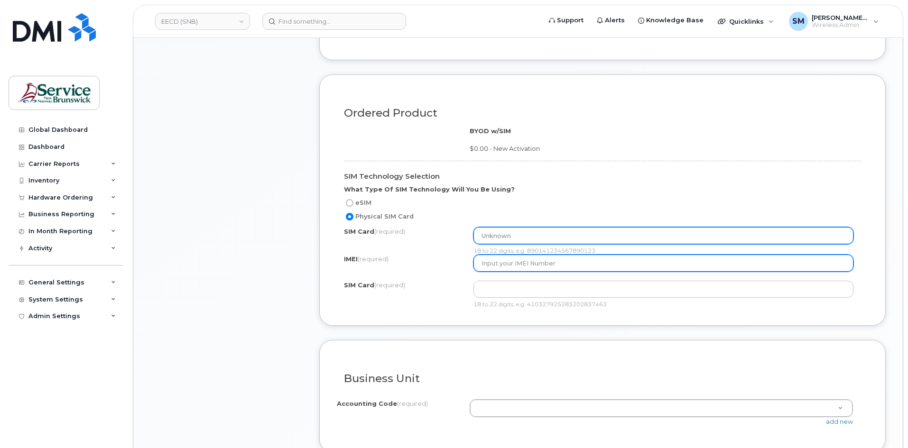
type input "Unknown"
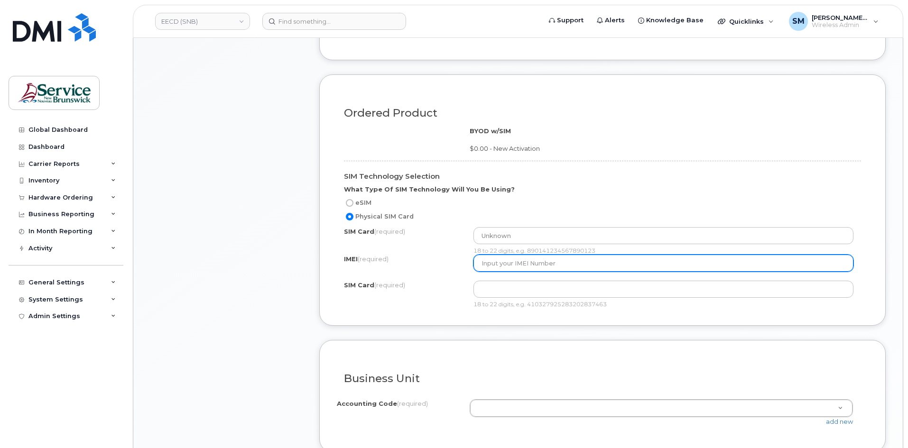
click at [527, 267] on input "text" at bounding box center [664, 263] width 381 height 17
paste input "Unknown"
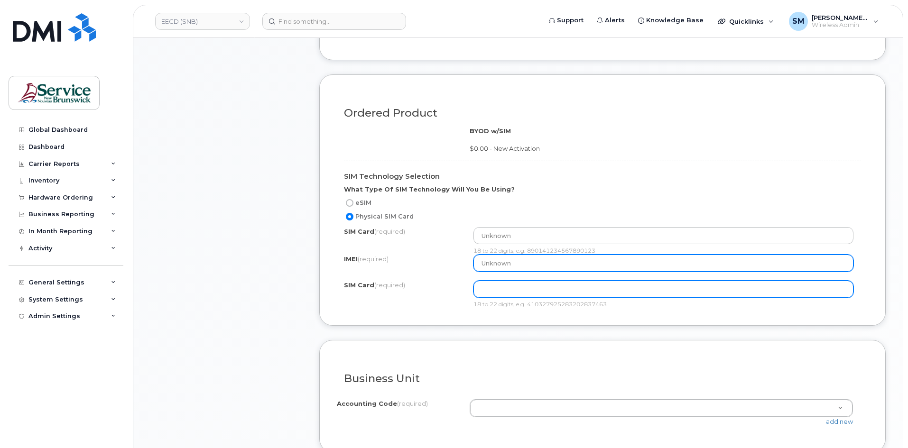
type input "Unknown"
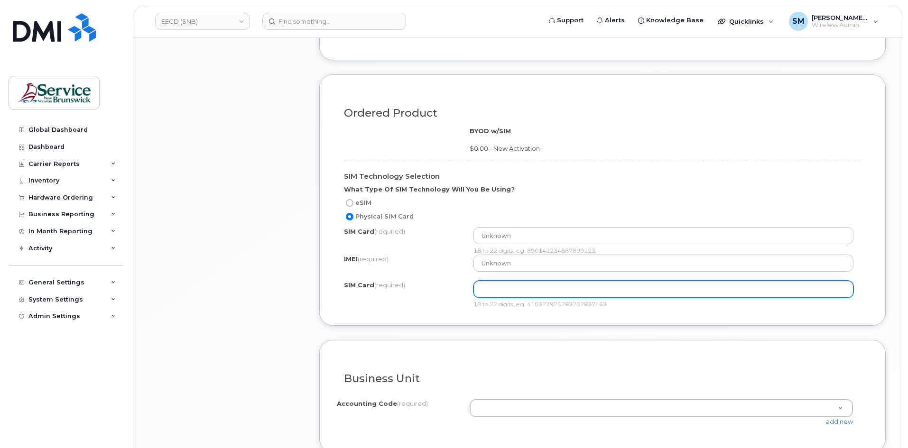
click at [499, 244] on input "text" at bounding box center [664, 235] width 381 height 17
paste input "Unknown"
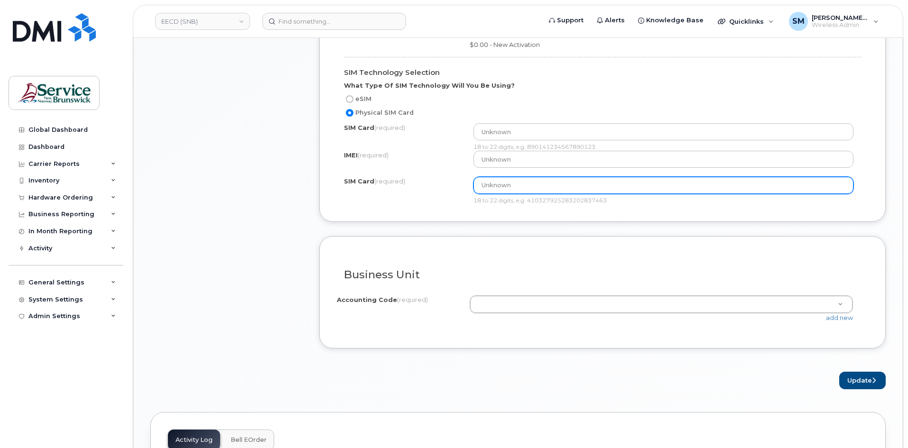
scroll to position [712, 0]
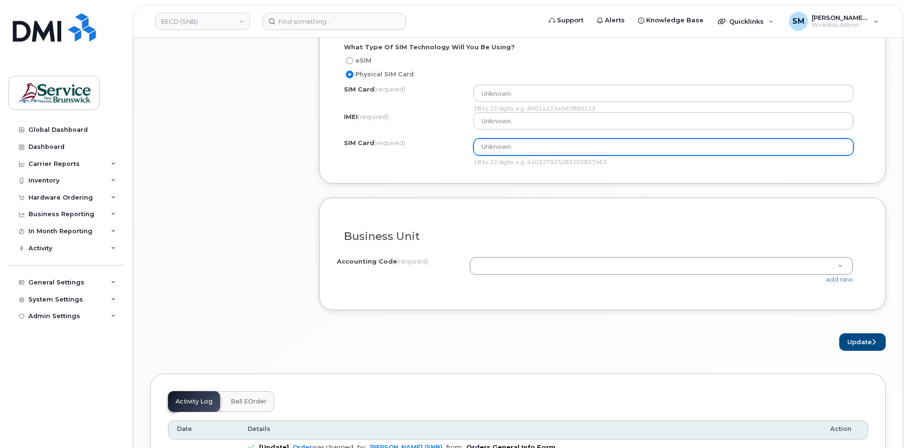
type input "Unknown"
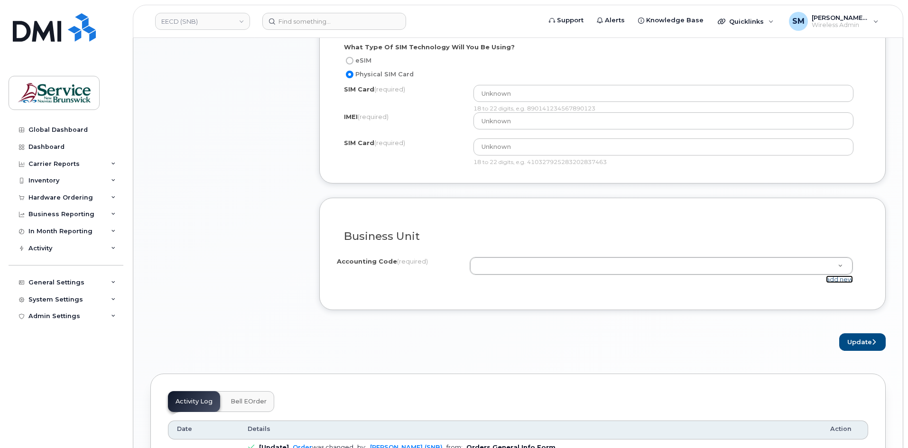
click at [838, 280] on link "add new" at bounding box center [839, 280] width 27 height 8
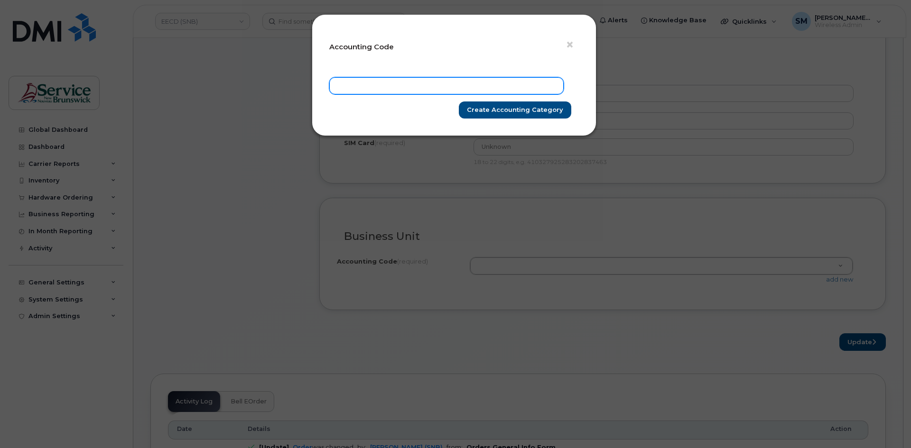
click at [504, 85] on input "text" at bounding box center [446, 85] width 234 height 17
paste input "20.2096.2004.4866.P1EL.0000.P40961"
type input "20.2096.2004.4866.P1EL.0000.P40961"
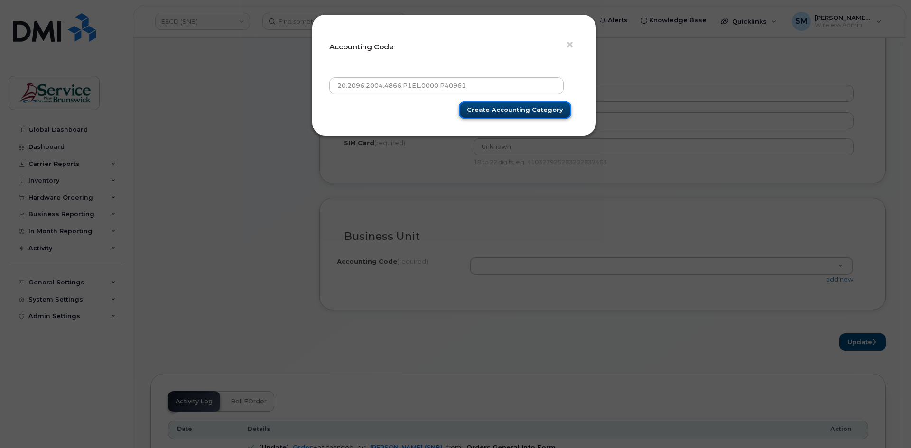
click at [517, 105] on input "Create Accounting category" at bounding box center [515, 111] width 112 height 18
type input "Create Accounting category"
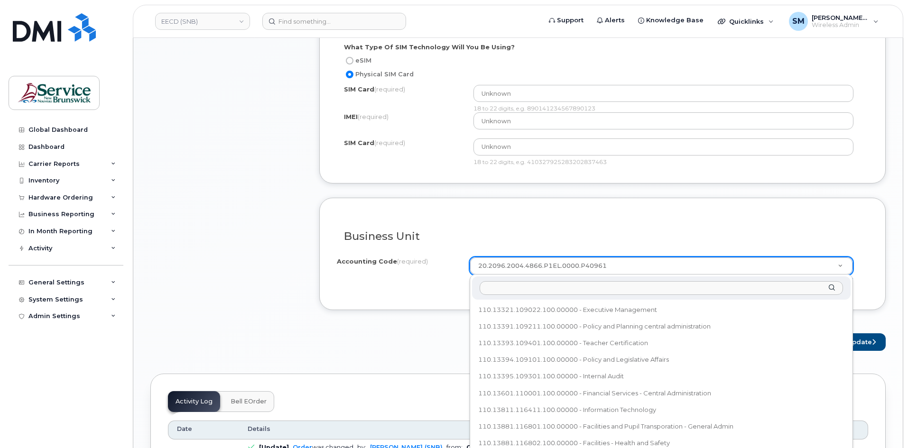
scroll to position [459, 0]
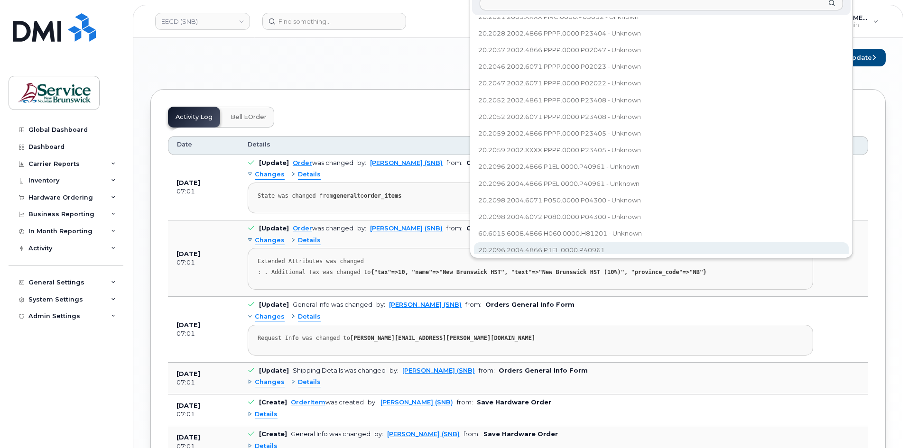
select select "20.2096.2004.4866.P1EL.0000.P40961"
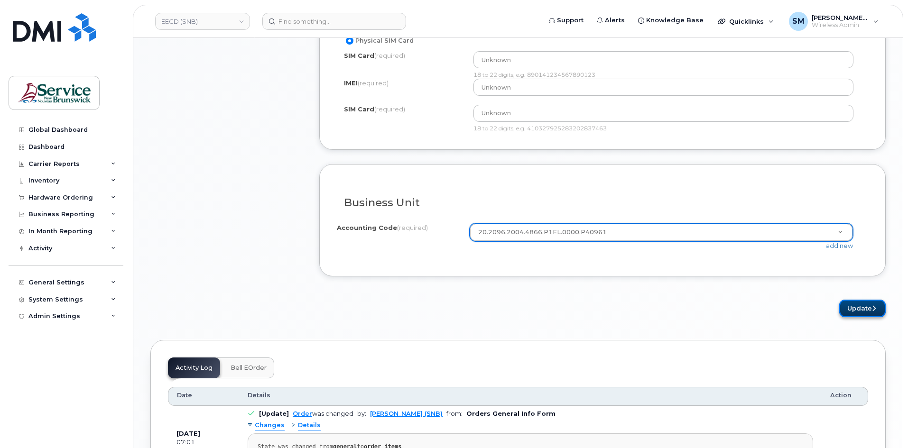
click at [878, 308] on button "Update" at bounding box center [863, 309] width 47 height 18
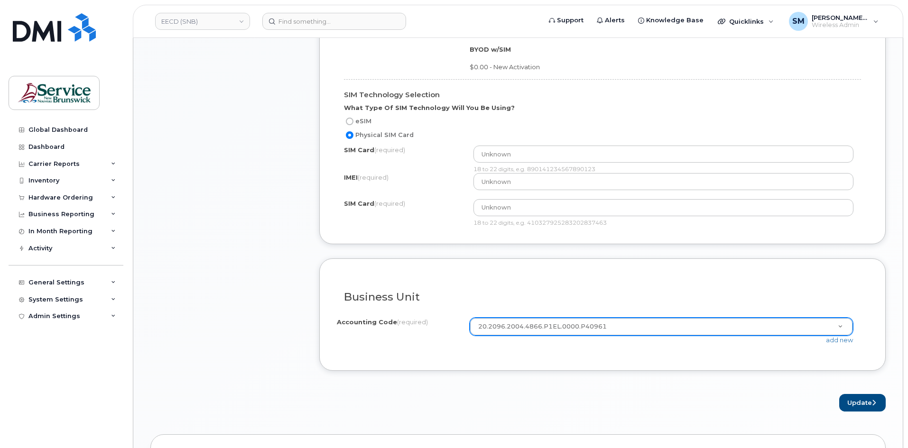
scroll to position [651, 0]
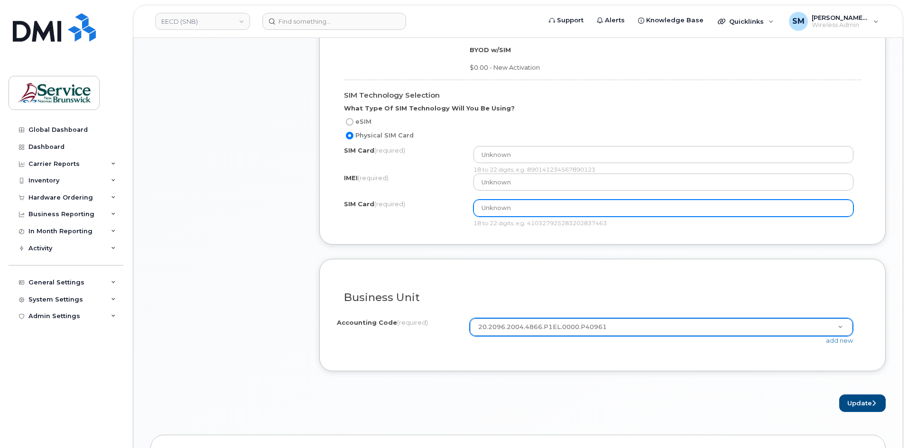
click at [545, 163] on input "Unknown" at bounding box center [664, 154] width 381 height 17
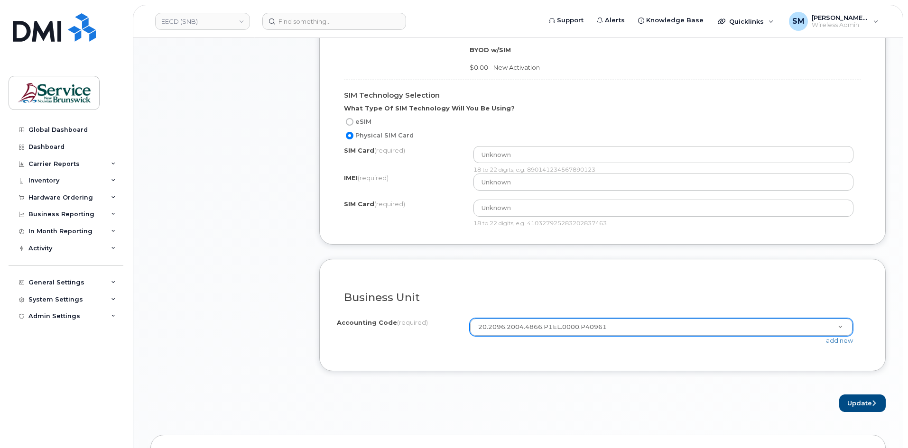
click at [534, 232] on div "Ordered Product BYOD w/SIM $0.00 - New Activation SIM Technology Selection What…" at bounding box center [602, 119] width 567 height 252
drag, startPoint x: 530, startPoint y: 224, endPoint x: 614, endPoint y: 223, distance: 84.0
click at [614, 223] on div "18 to 22 digits, e.g. 410327925283202837463" at bounding box center [664, 223] width 381 height 8
copy div "410327925283202837463"
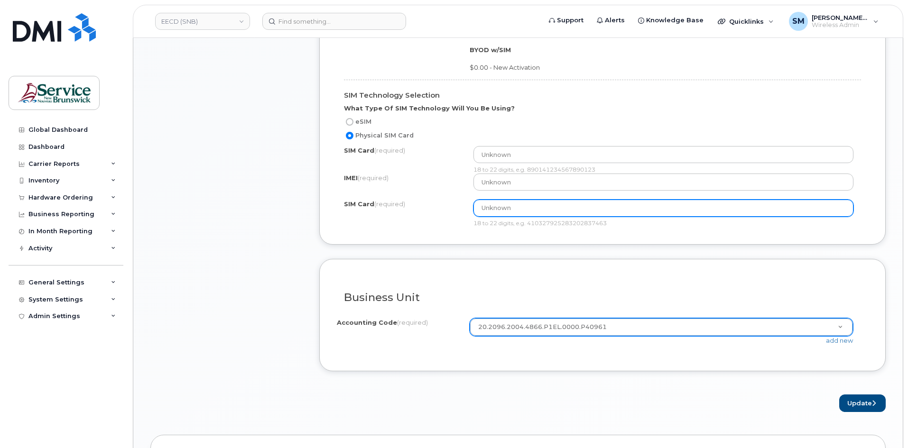
click at [480, 163] on input "Unknown" at bounding box center [664, 154] width 381 height 17
paste input "410327925283202837463"
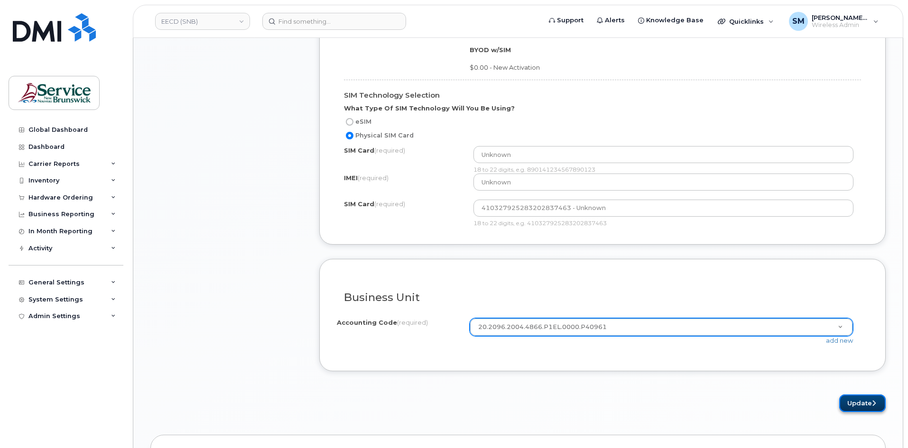
click at [853, 400] on button "Update" at bounding box center [863, 404] width 47 height 18
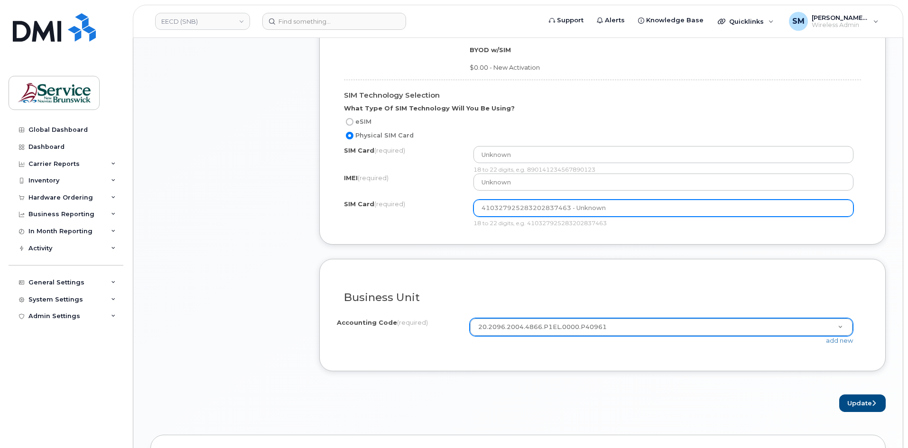
drag, startPoint x: 590, startPoint y: 204, endPoint x: 571, endPoint y: 207, distance: 18.8
click at [571, 163] on input "410327925283202837463 - Unknown" at bounding box center [664, 154] width 381 height 17
type input "410327925283202837463"
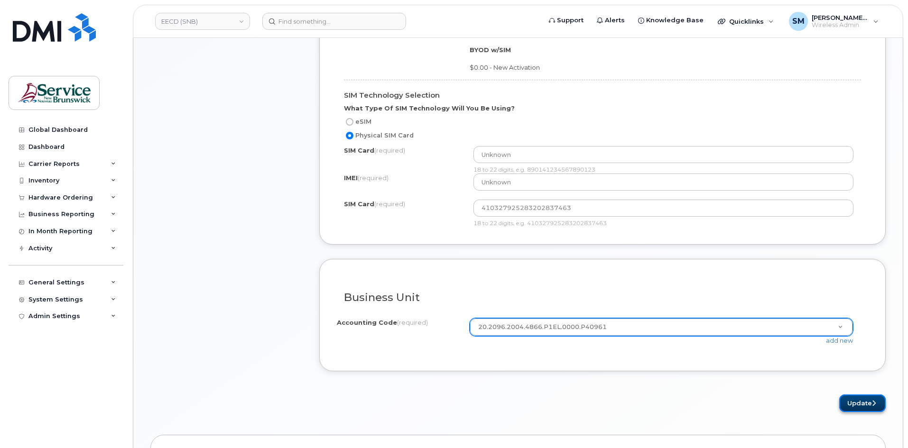
click at [857, 399] on button "Update" at bounding box center [863, 404] width 47 height 18
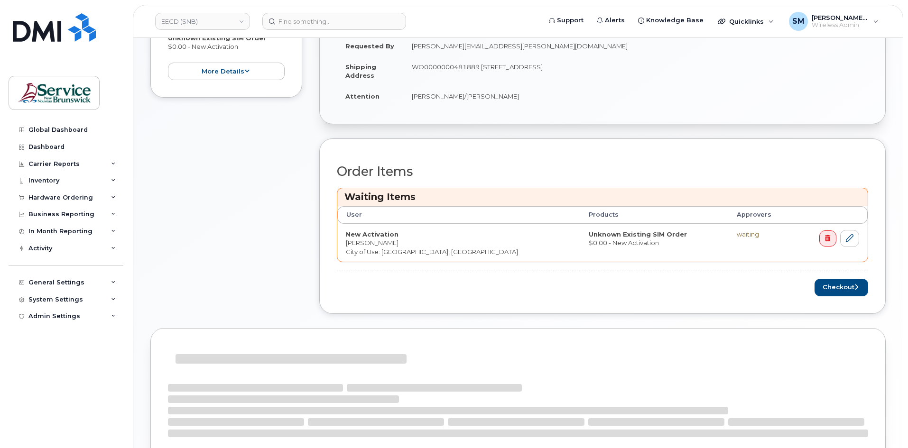
scroll to position [285, 0]
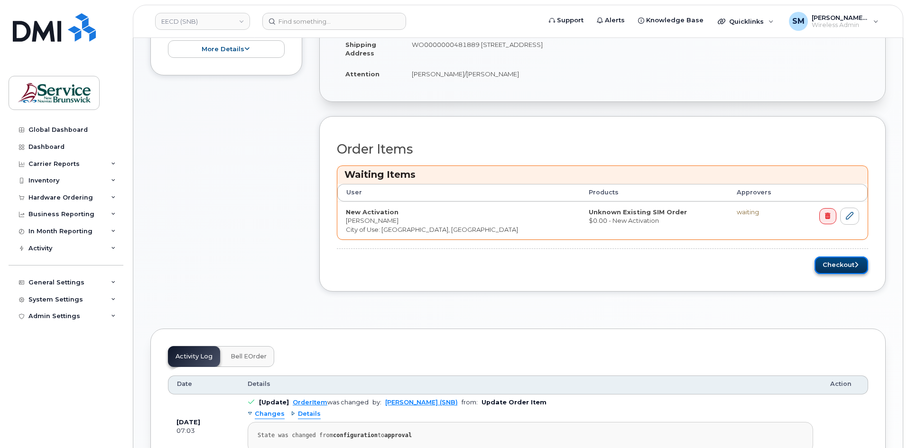
click at [831, 265] on button "Checkout" at bounding box center [842, 266] width 54 height 18
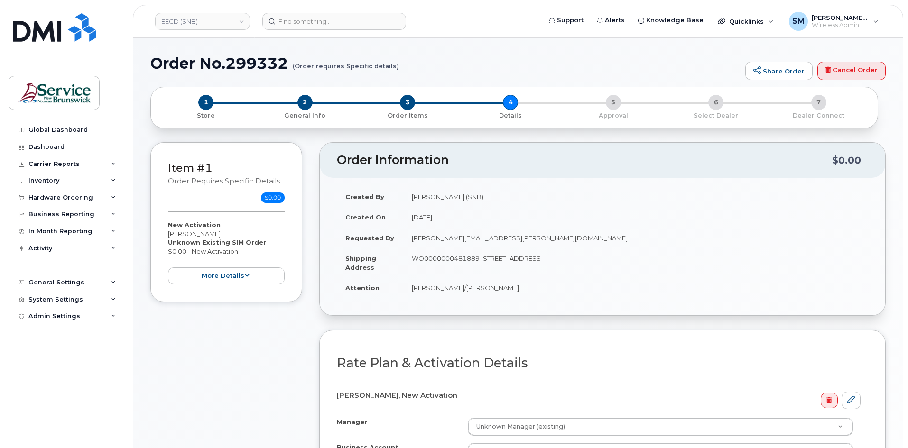
select select
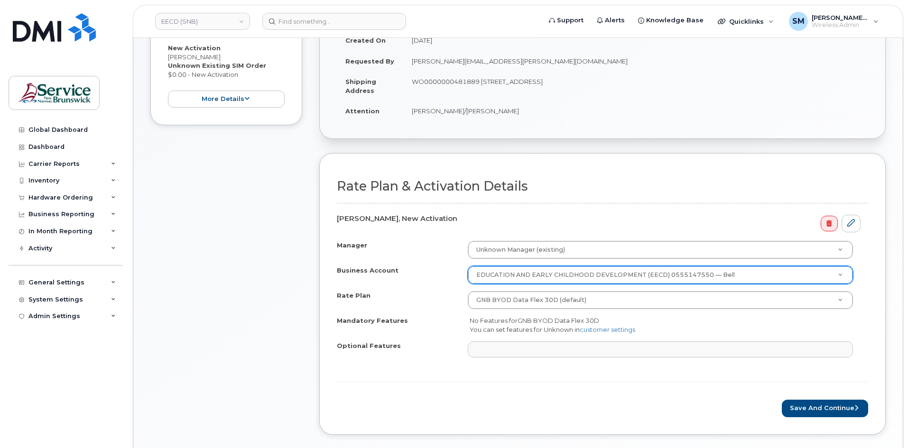
scroll to position [190, 0]
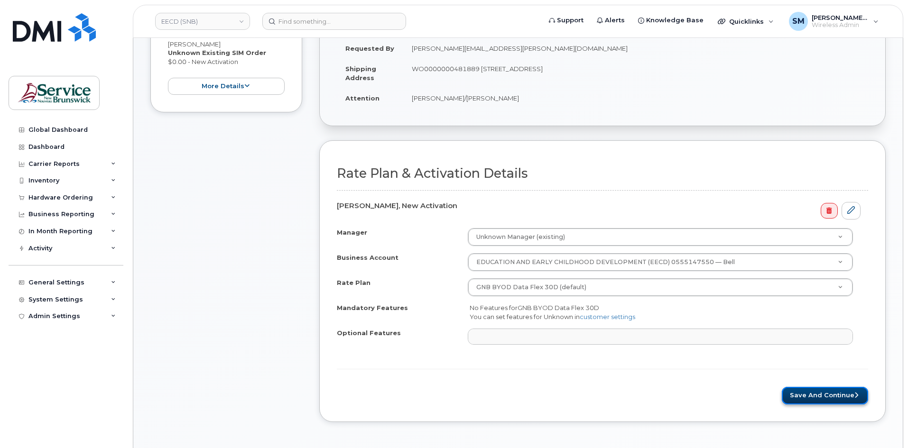
click at [829, 393] on button "Save and Continue" at bounding box center [825, 396] width 86 height 18
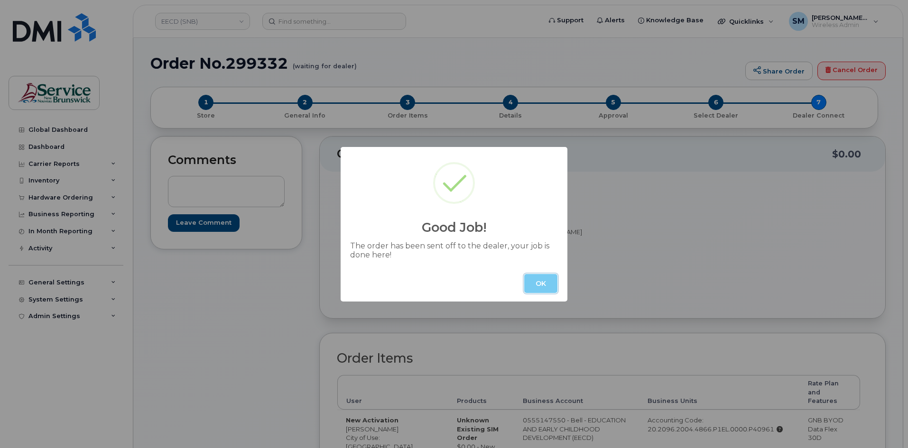
click at [542, 283] on button "OK" at bounding box center [540, 283] width 33 height 19
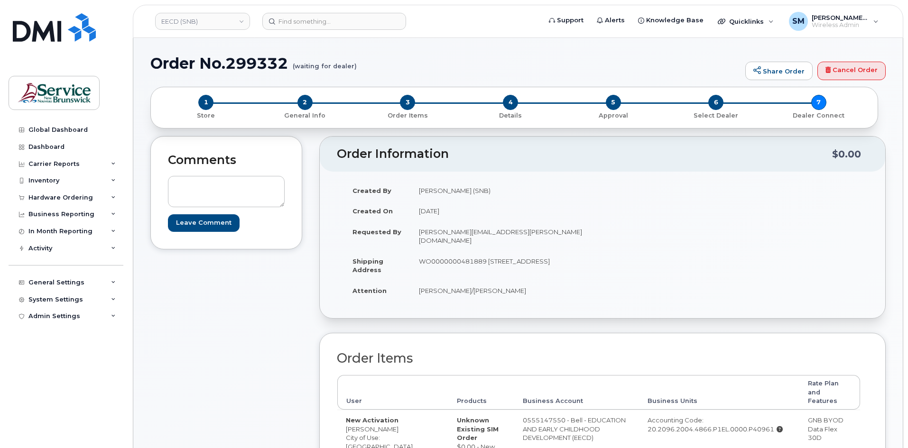
click at [258, 63] on h1 "Order No.299332 (waiting for dealer)" at bounding box center [445, 63] width 590 height 17
click at [257, 63] on h1 "Order No.299332 (waiting for dealer)" at bounding box center [445, 63] width 590 height 17
